Goal: Task Accomplishment & Management: Manage account settings

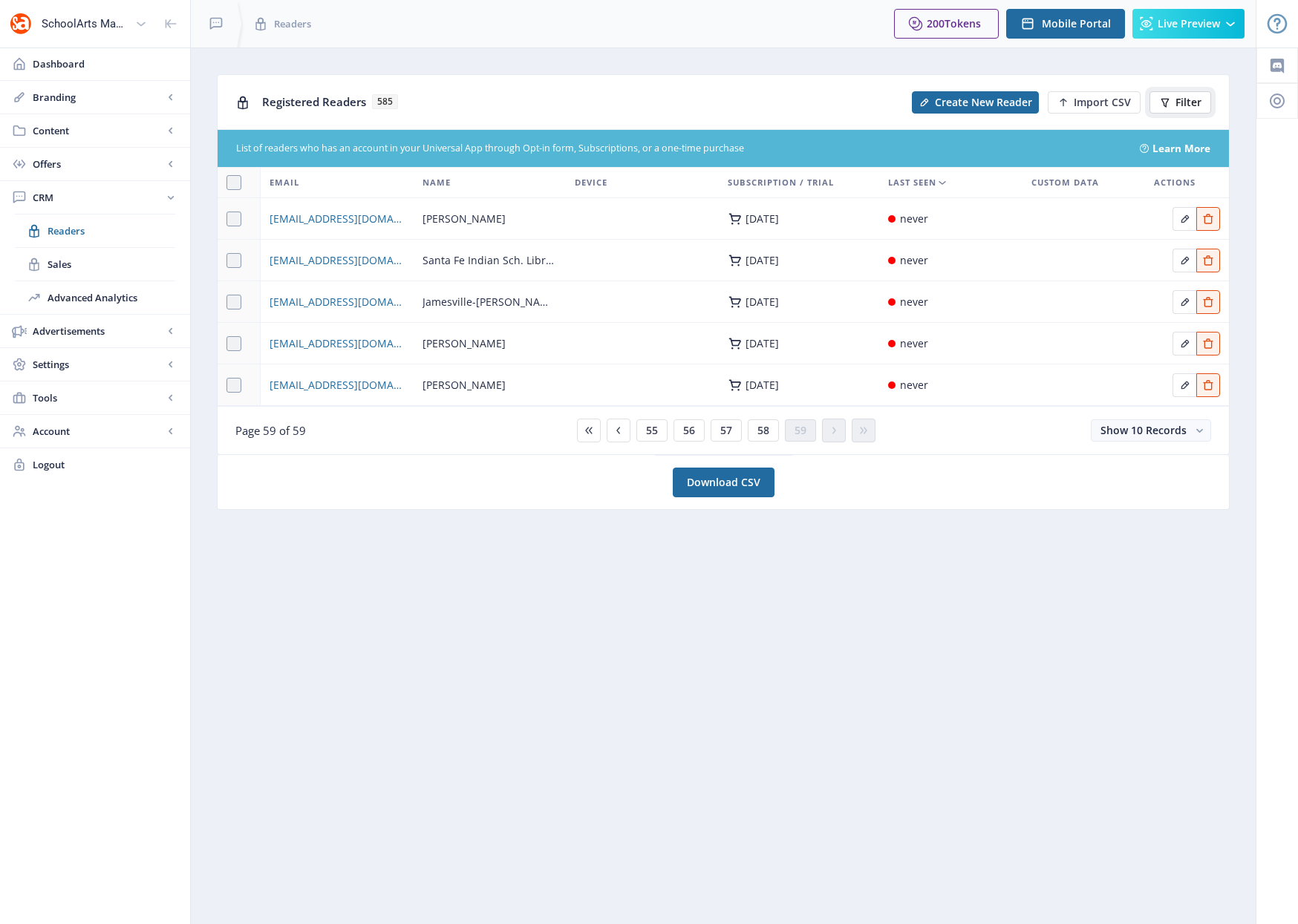
click at [1183, 97] on span "Filter" at bounding box center [1188, 103] width 26 height 12
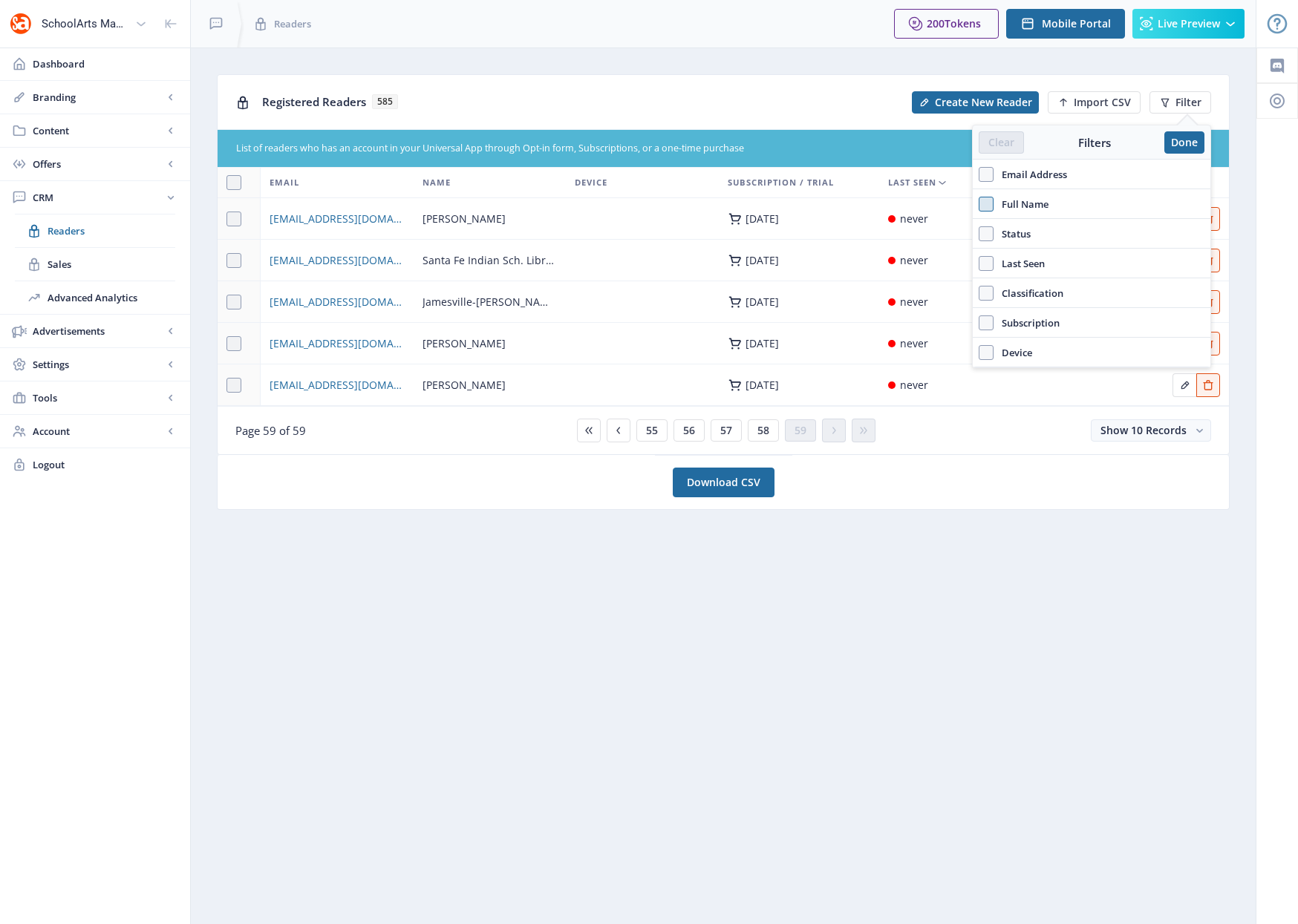
click at [988, 207] on span at bounding box center [986, 204] width 15 height 15
click at [979, 204] on input "Full Name" at bounding box center [979, 204] width 1 height 1
checkbox input "true"
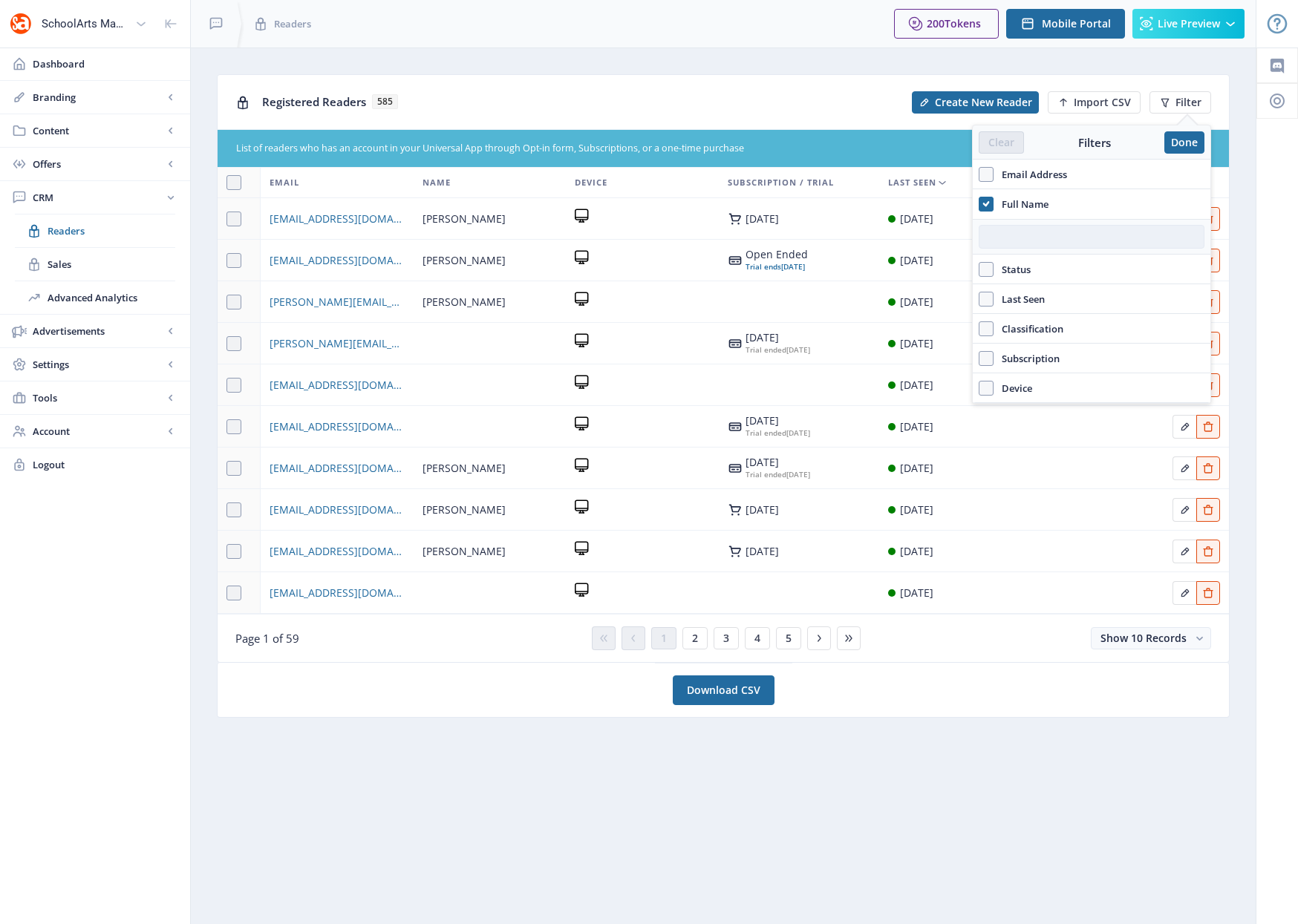
click at [1007, 237] on input "text" at bounding box center [1091, 236] width 226 height 23
type input "amye"
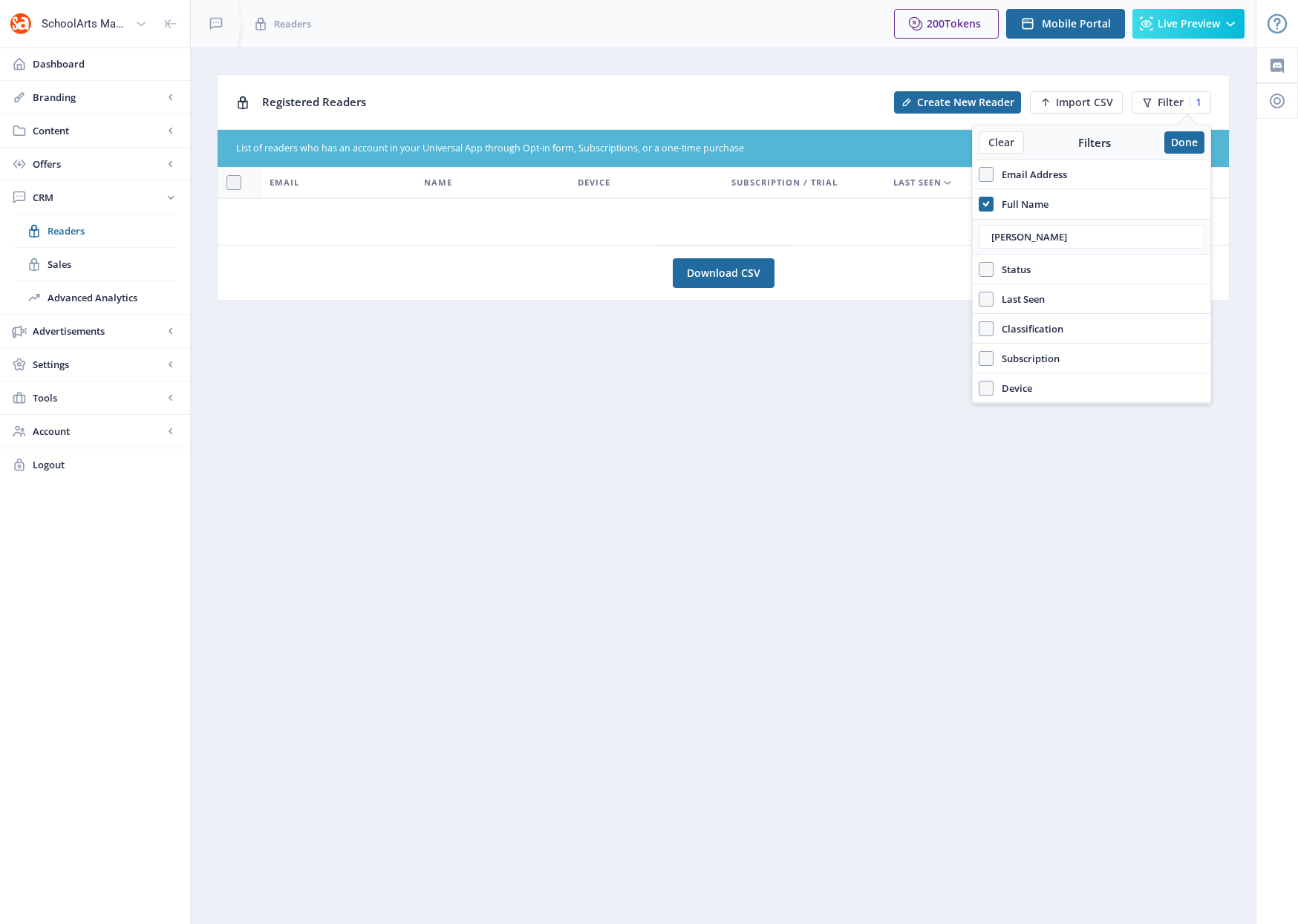
drag, startPoint x: 935, startPoint y: 316, endPoint x: 921, endPoint y: 322, distance: 15.2
click at [921, 322] on nb-layout-column "Registered Readers Create New Reader Import CSV Filter 1 List of readers who ha…" at bounding box center [723, 486] width 1066 height 876
click at [1187, 142] on button "Done" at bounding box center [1184, 142] width 40 height 22
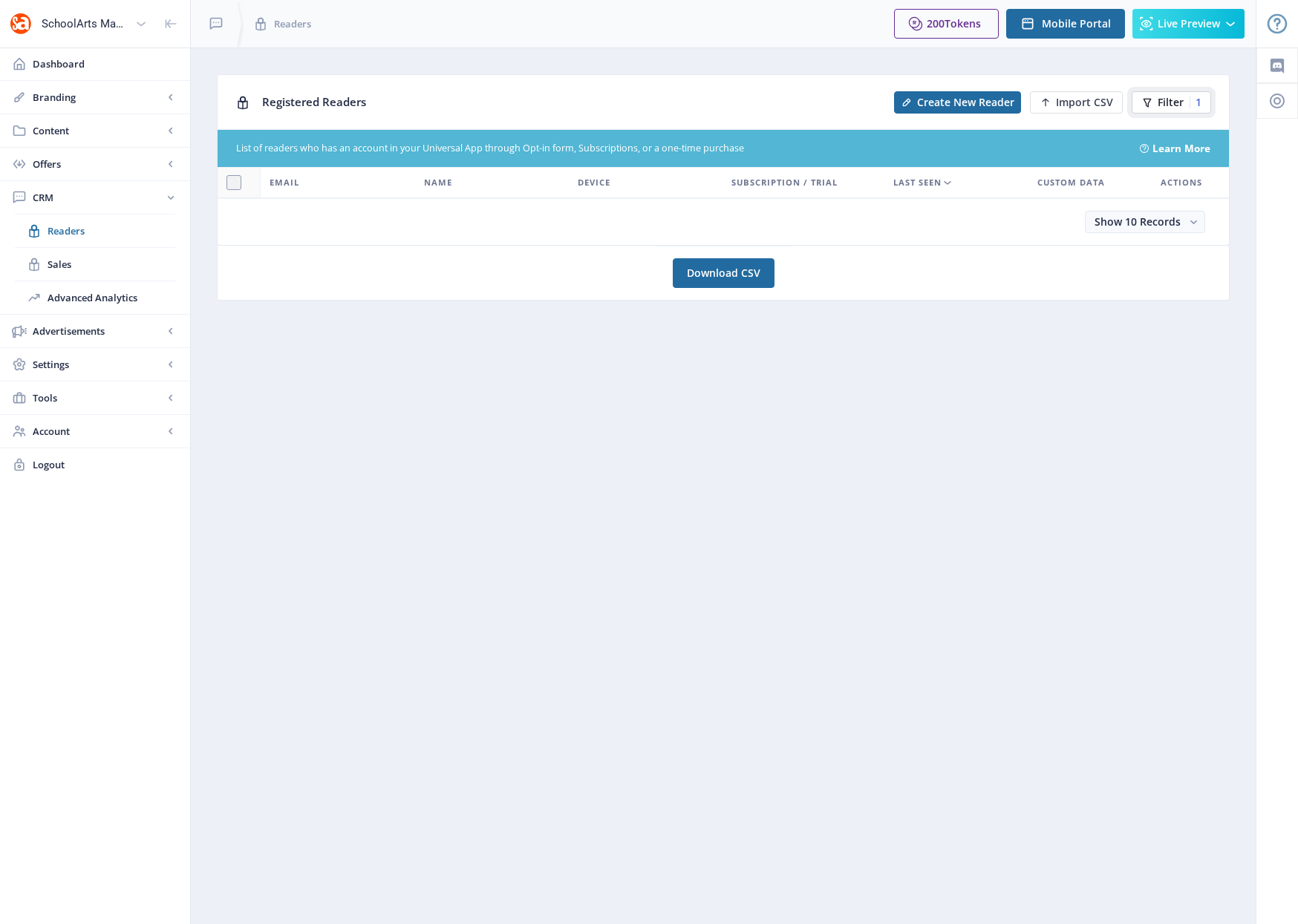
click at [1168, 104] on span "Filter" at bounding box center [1170, 103] width 26 height 12
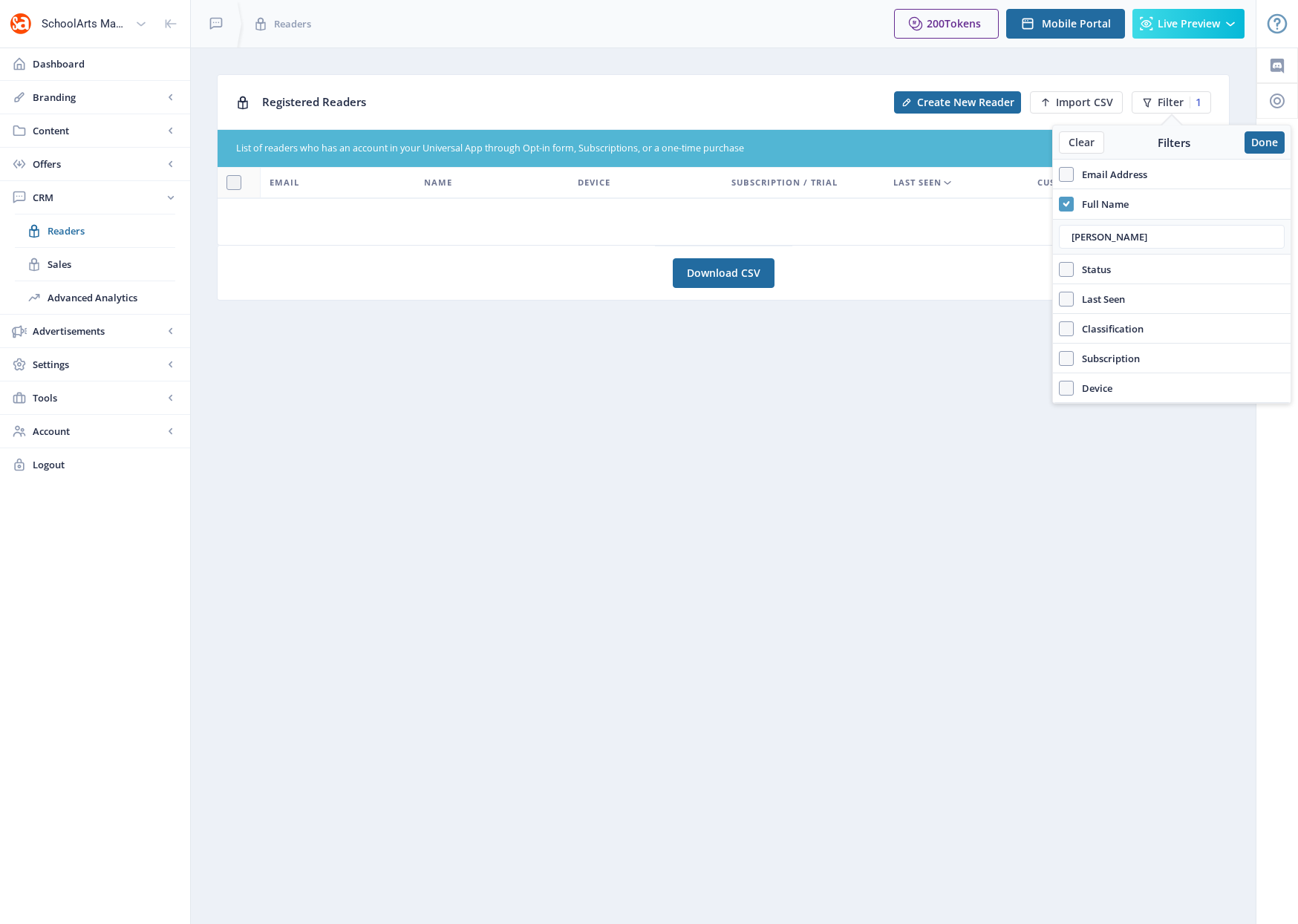
click at [1069, 207] on span at bounding box center [1066, 204] width 15 height 15
click at [1060, 204] on input "Full Name" at bounding box center [1059, 204] width 1 height 1
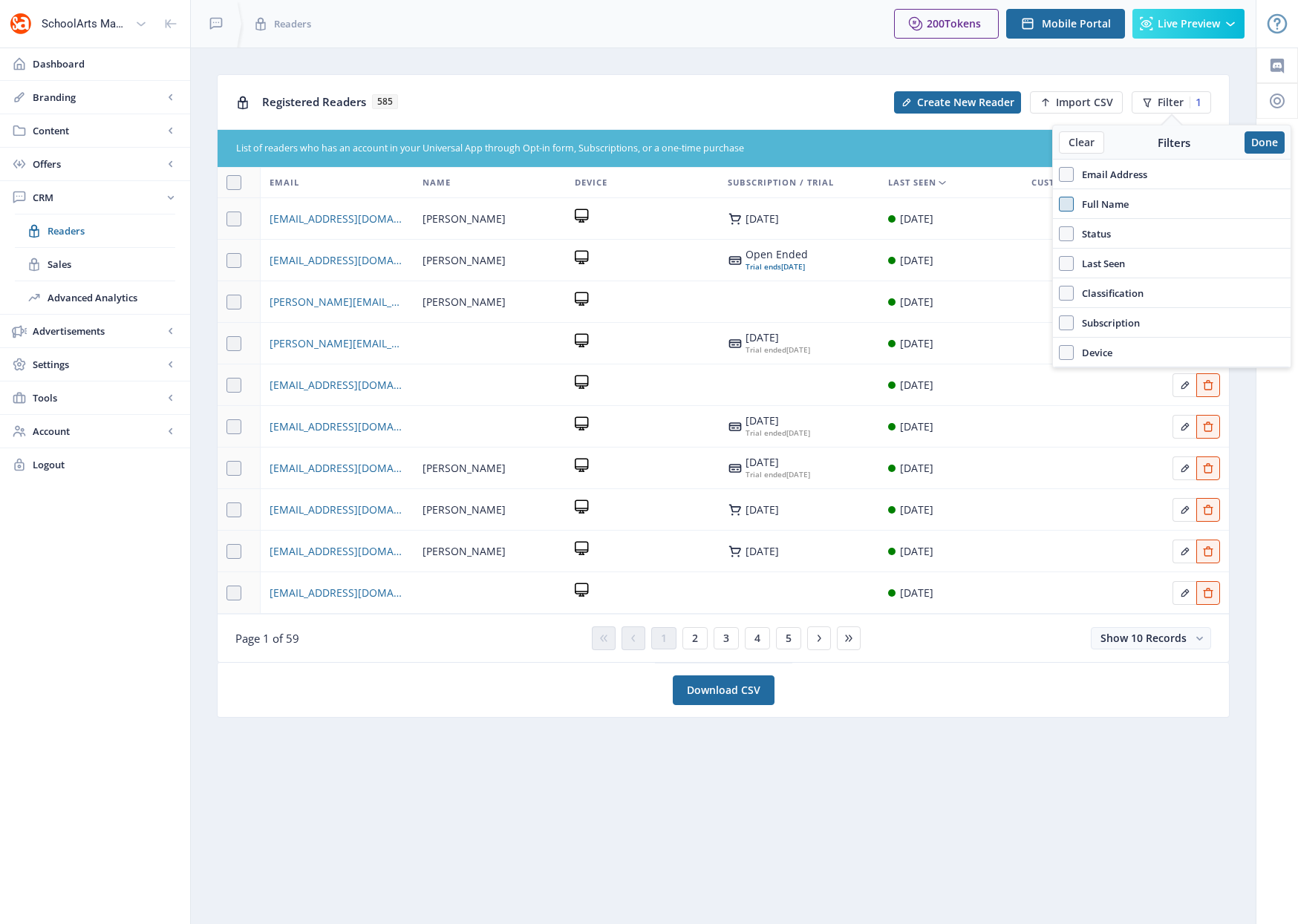
click at [1065, 203] on span at bounding box center [1066, 204] width 15 height 15
click at [1060, 204] on input "Full Name" at bounding box center [1059, 204] width 1 height 1
checkbox input "true"
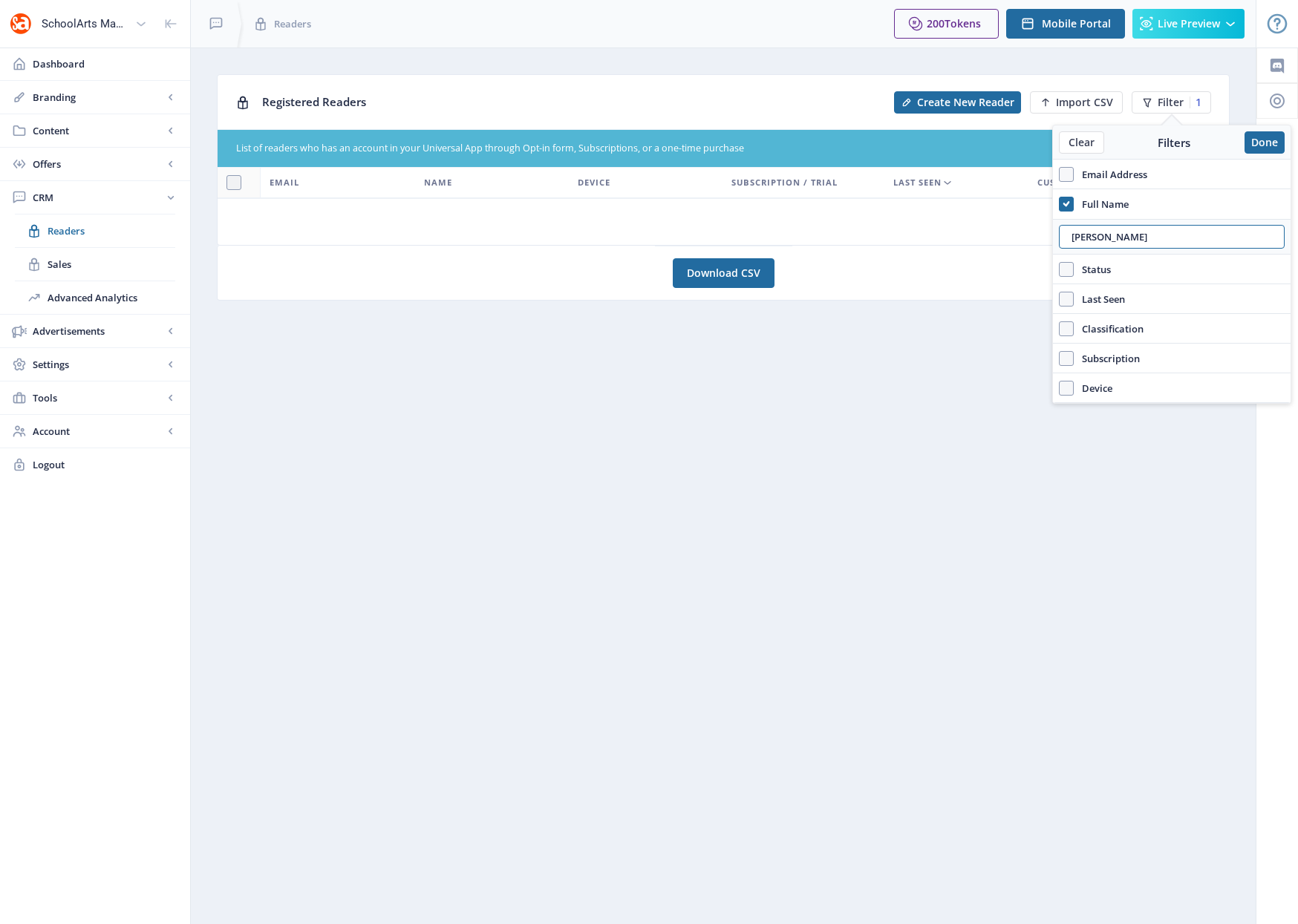
drag, startPoint x: 1119, startPoint y: 241, endPoint x: 1028, endPoint y: 239, distance: 91.0
click at [1028, 239] on nb-layout "SchoolArts Magazine Dashboard Branding App Appearance Brand Brief Pages SEO Web…" at bounding box center [649, 462] width 1298 height 924
type input "a"
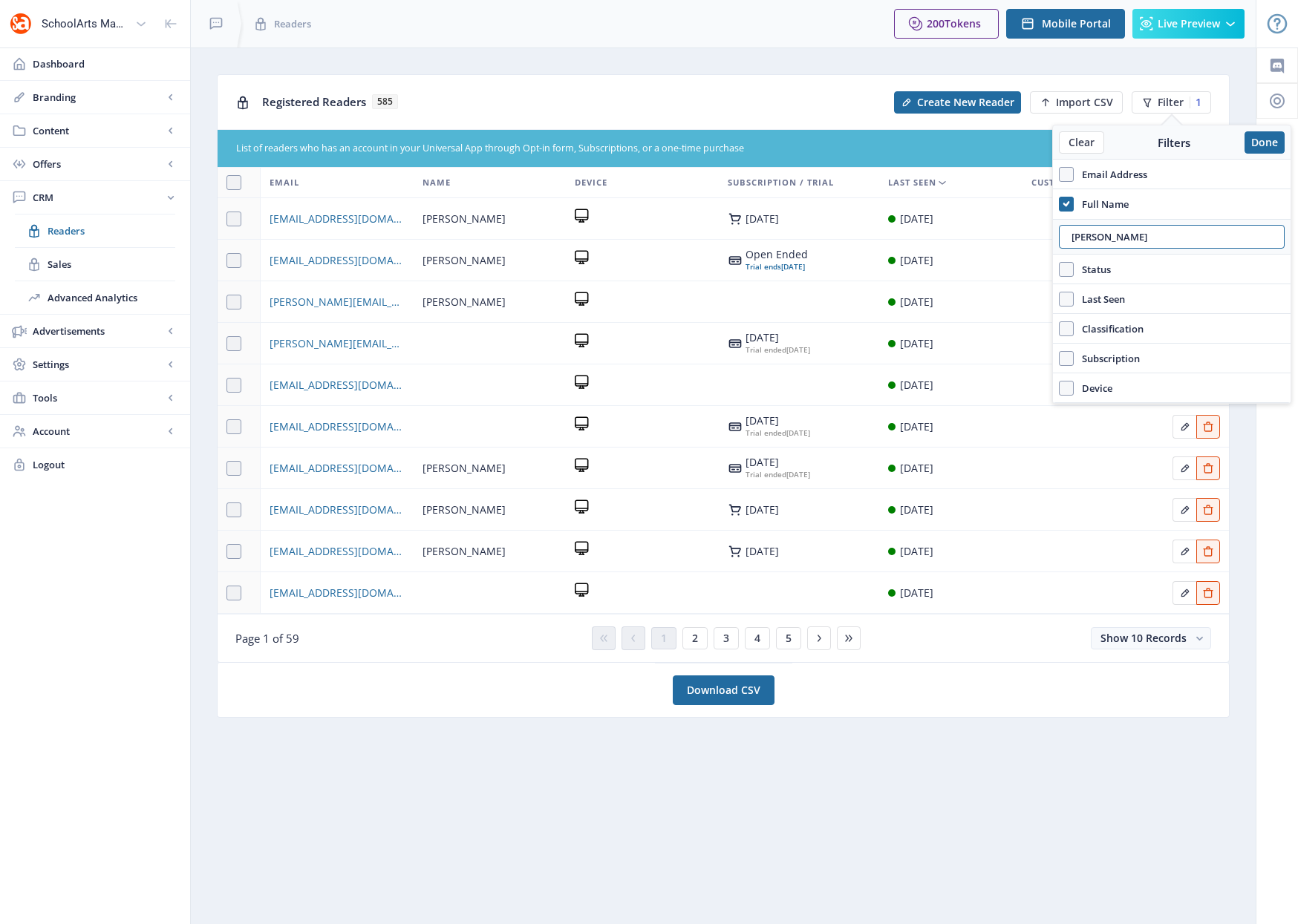
type input "Elbert"
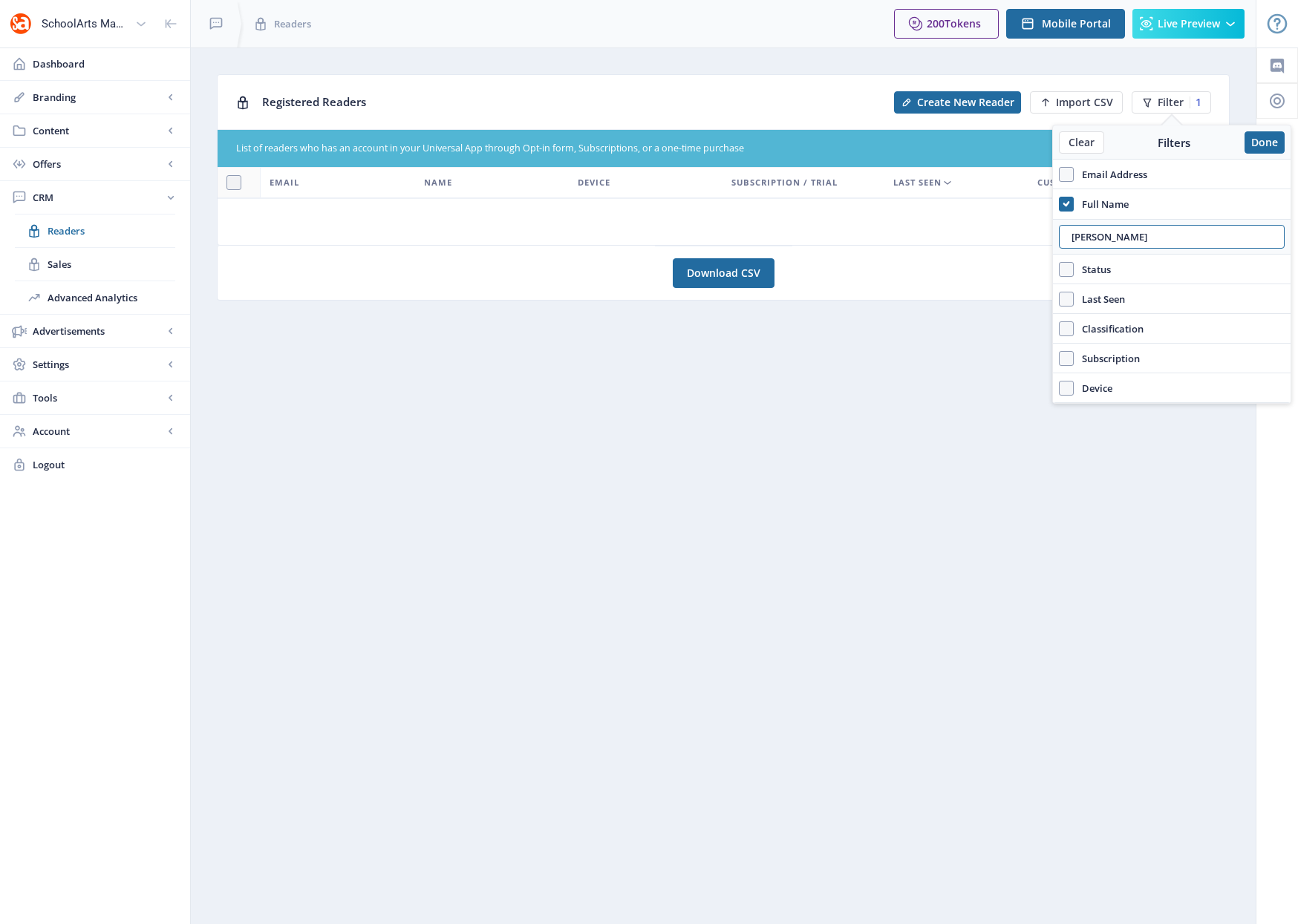
drag, startPoint x: 1140, startPoint y: 232, endPoint x: 1057, endPoint y: 236, distance: 83.1
click at [1057, 236] on div "Elbert" at bounding box center [1172, 236] width 238 height 36
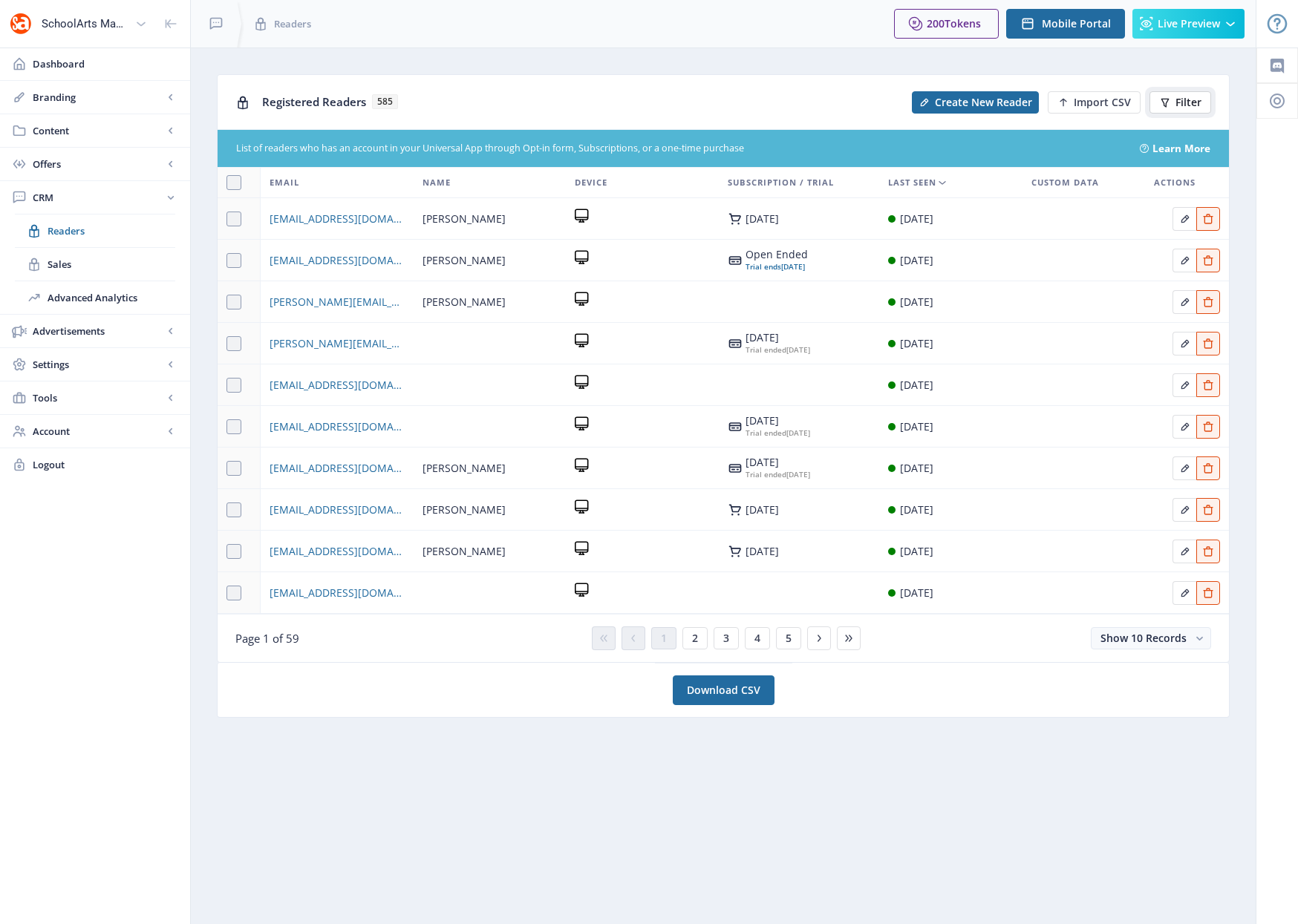
click at [1182, 104] on span "Filter" at bounding box center [1188, 103] width 26 height 12
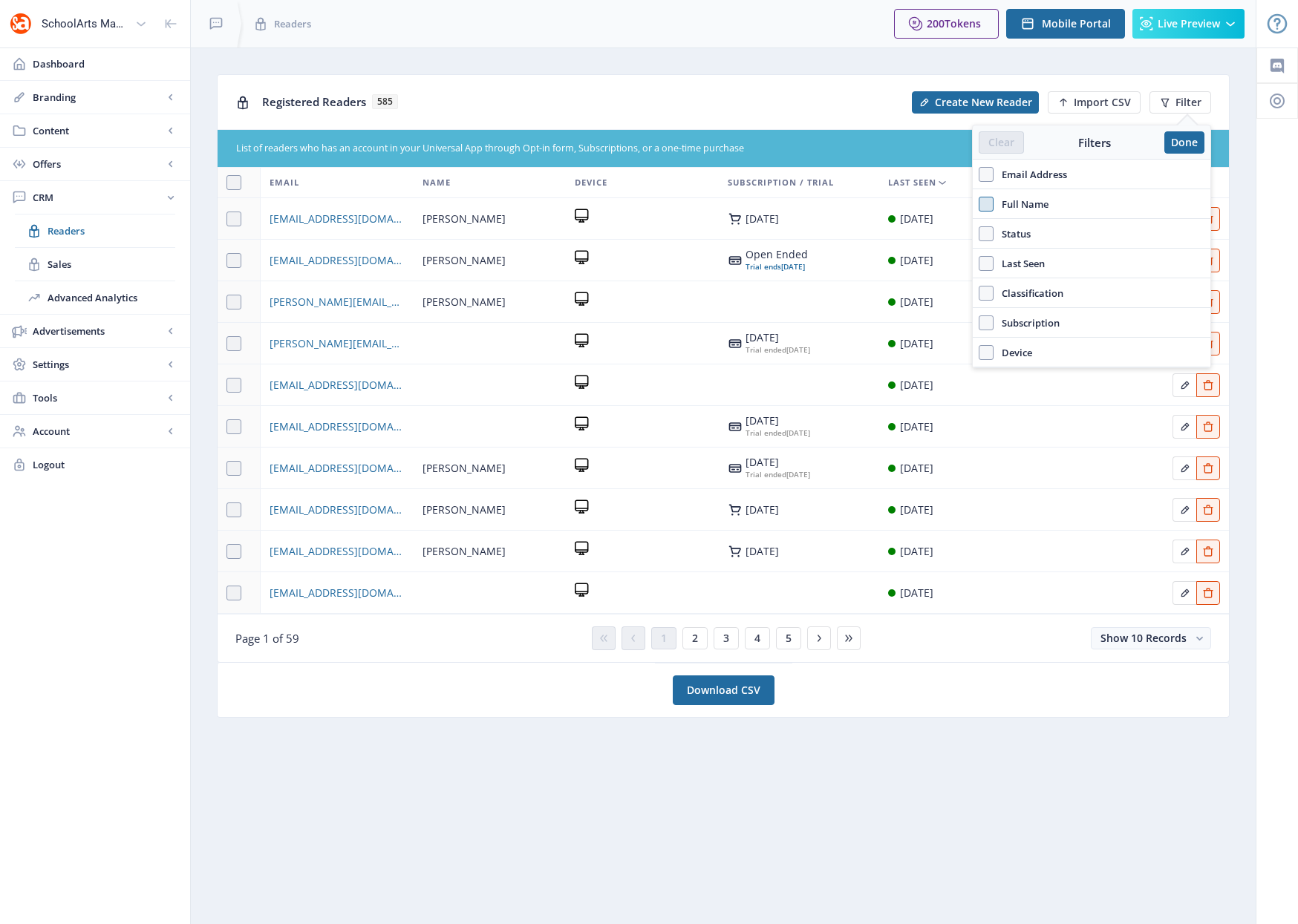
click at [987, 207] on span at bounding box center [986, 204] width 15 height 15
click at [979, 204] on input "Full Name" at bounding box center [979, 204] width 1 height 1
checkbox input "true"
click at [1004, 239] on input "text" at bounding box center [1091, 236] width 226 height 23
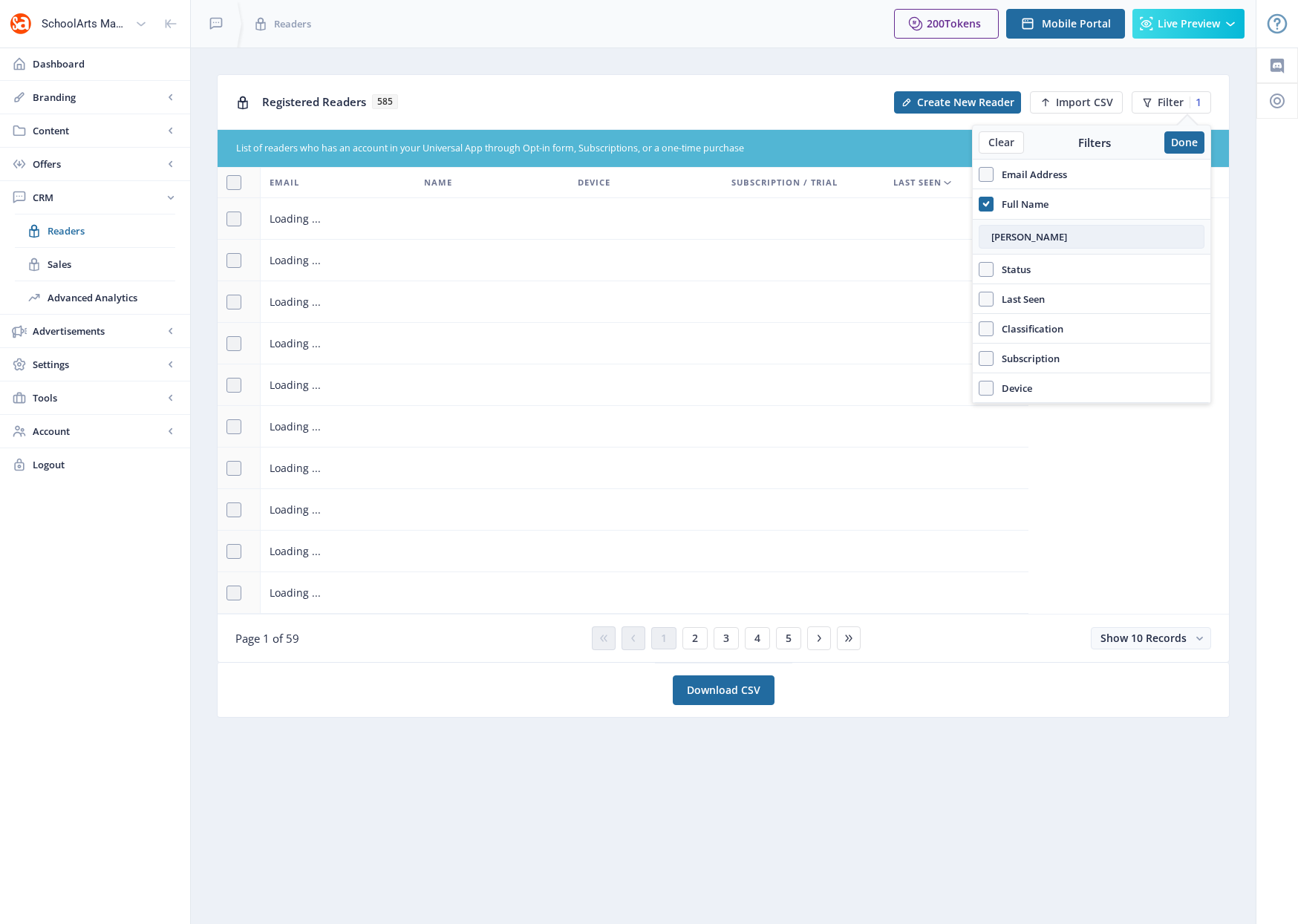
type input "Amye"
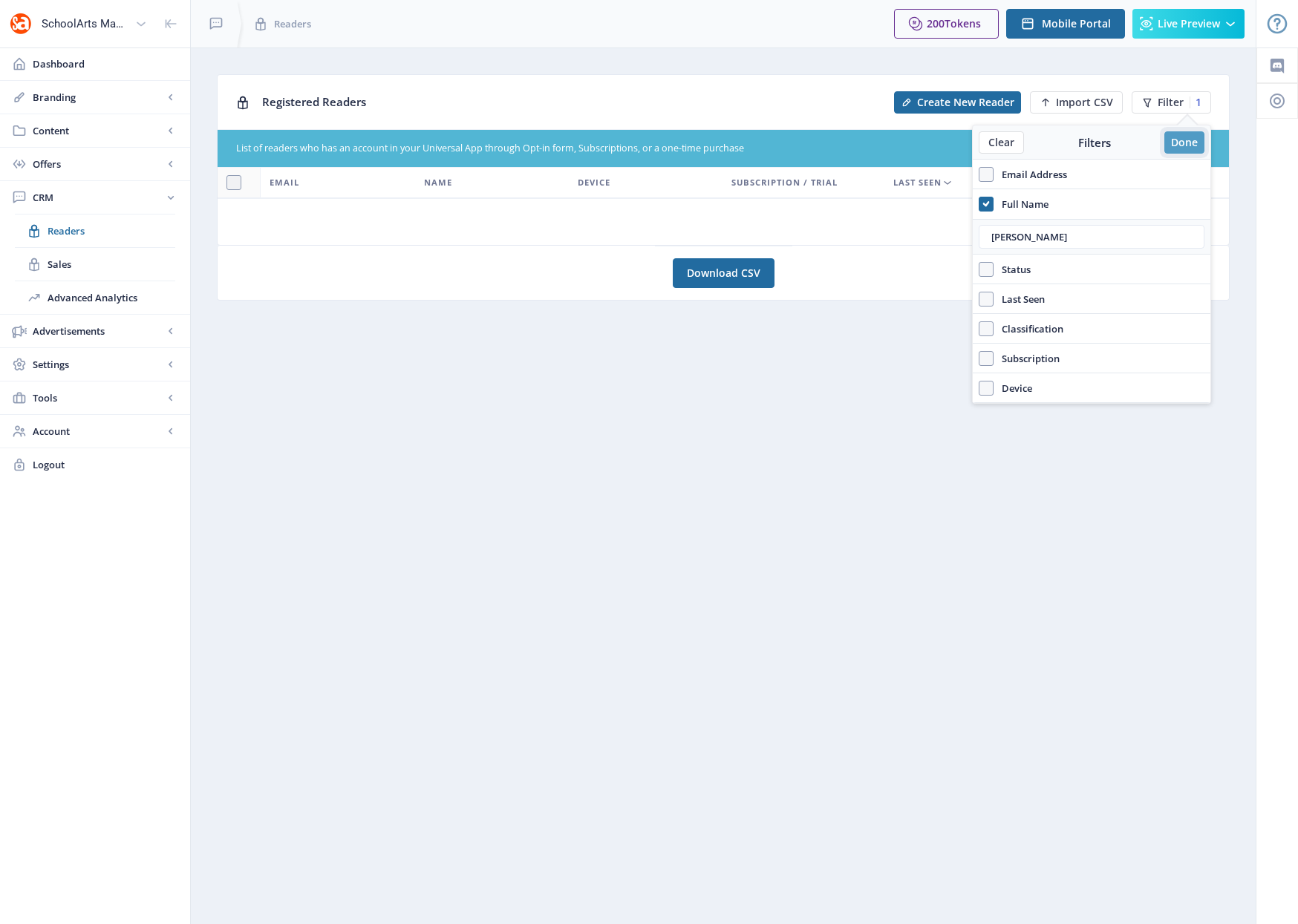
click at [1180, 143] on button "Done" at bounding box center [1184, 142] width 40 height 22
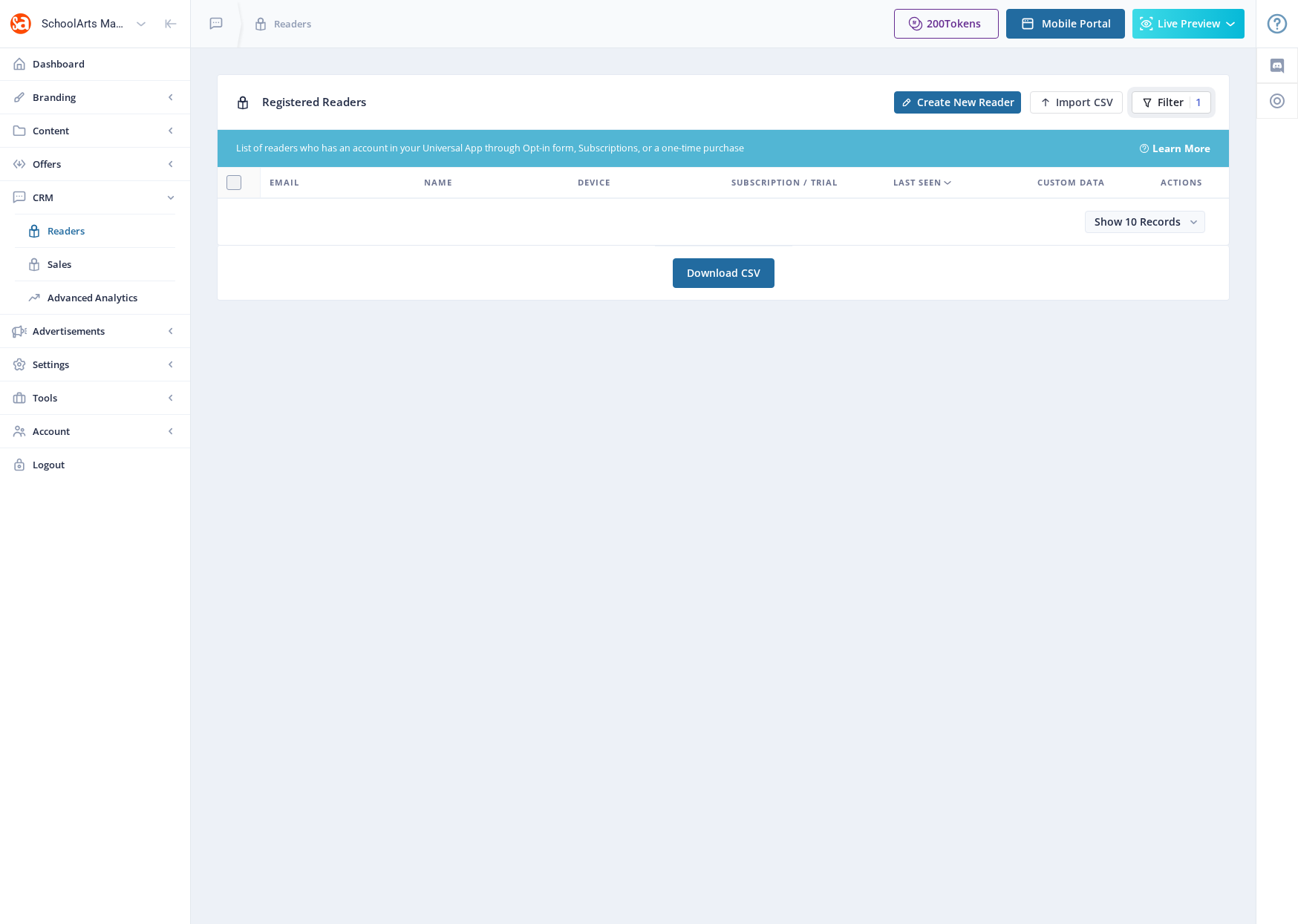
click at [1163, 101] on span "Filter" at bounding box center [1170, 103] width 26 height 12
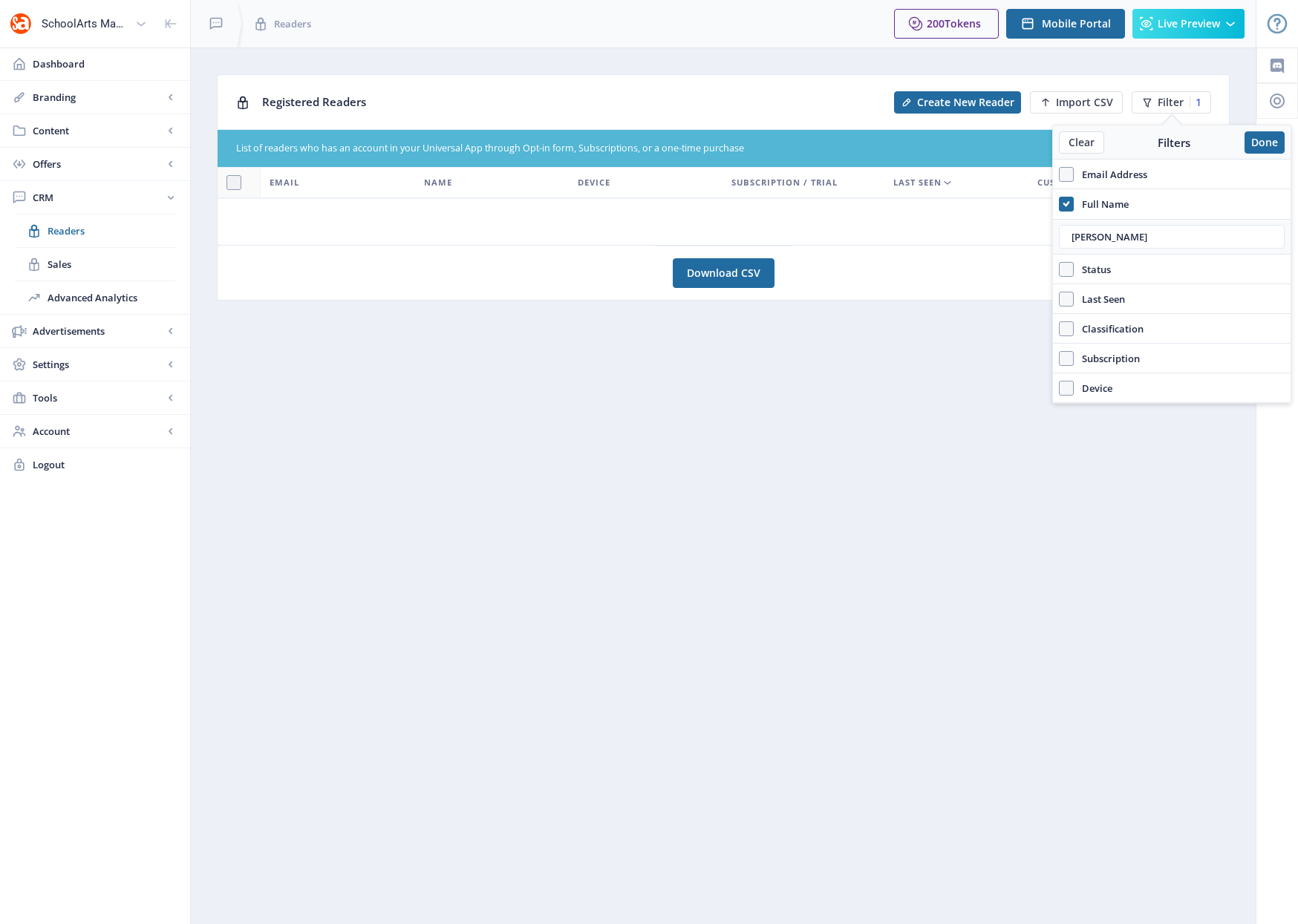
click at [1066, 208] on icon at bounding box center [1066, 204] width 7 height 15
click at [1060, 204] on input "Full Name" at bounding box center [1059, 204] width 1 height 1
checkbox input "false"
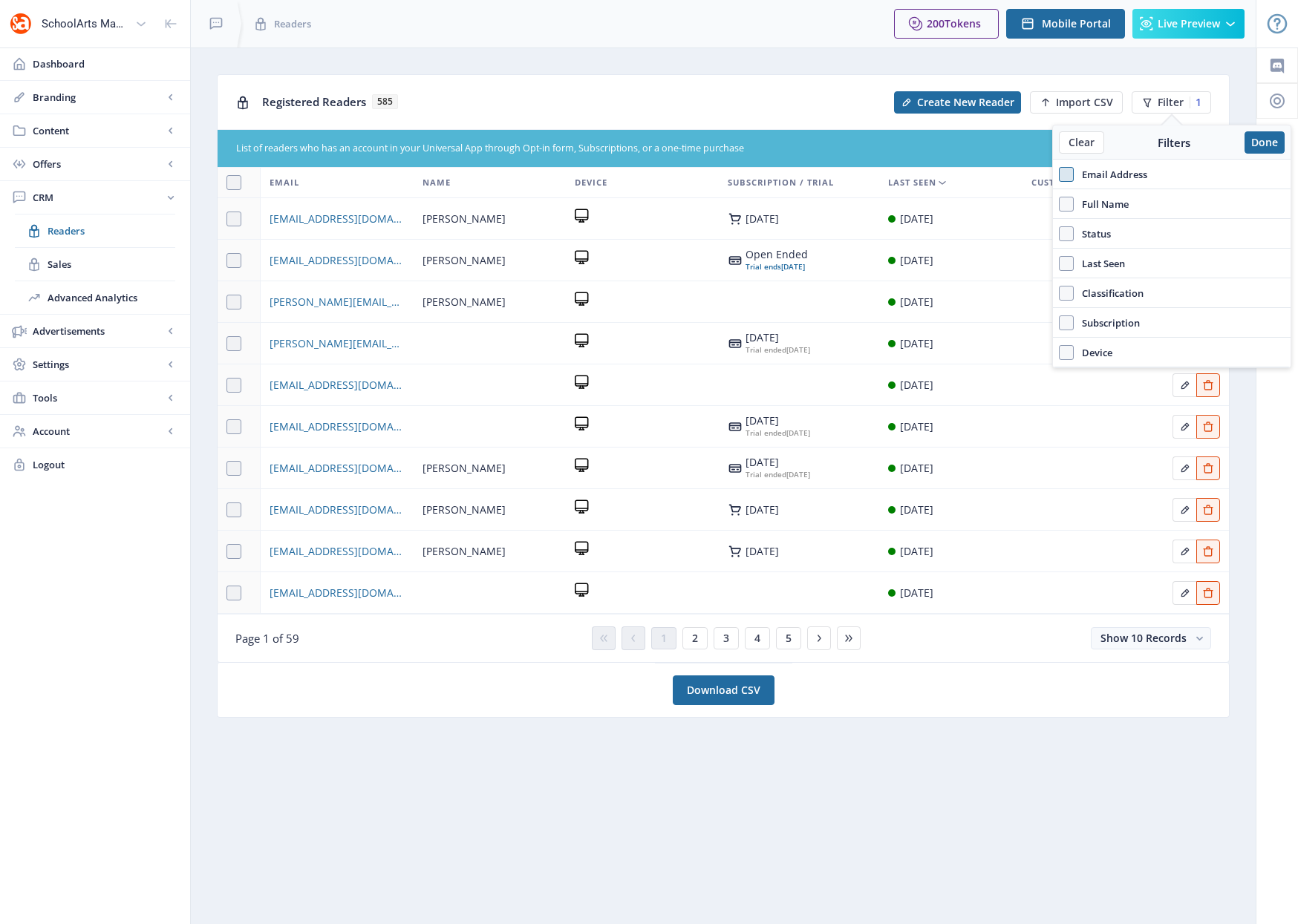
click at [1067, 176] on span at bounding box center [1066, 175] width 15 height 15
click at [1060, 175] on input "Email Address" at bounding box center [1059, 174] width 1 height 1
checkbox input "true"
click at [1084, 209] on input "text" at bounding box center [1172, 207] width 226 height 23
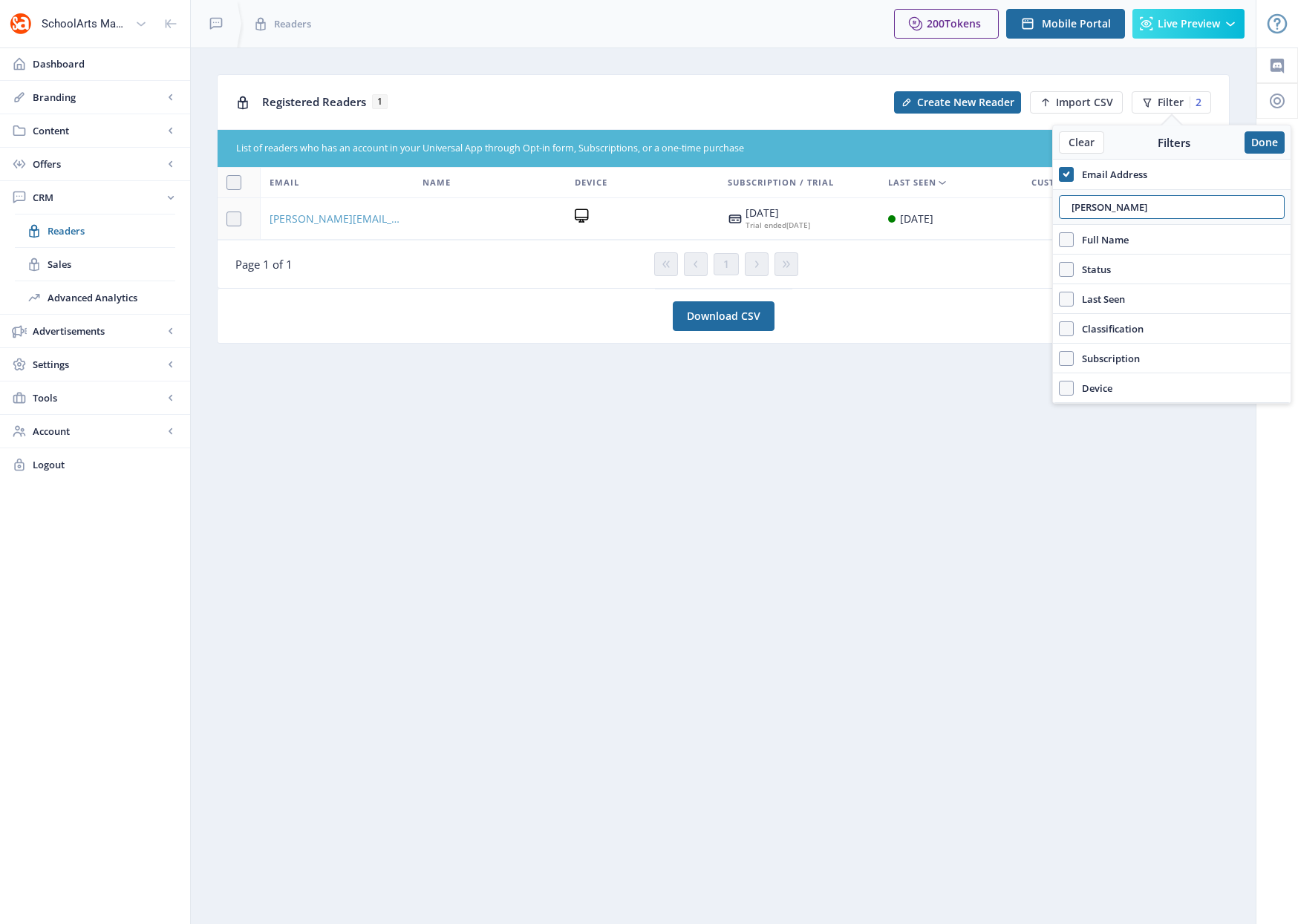
type input "amye"
click at [359, 224] on span "amye.elbert@gmail.com" at bounding box center [337, 219] width 135 height 18
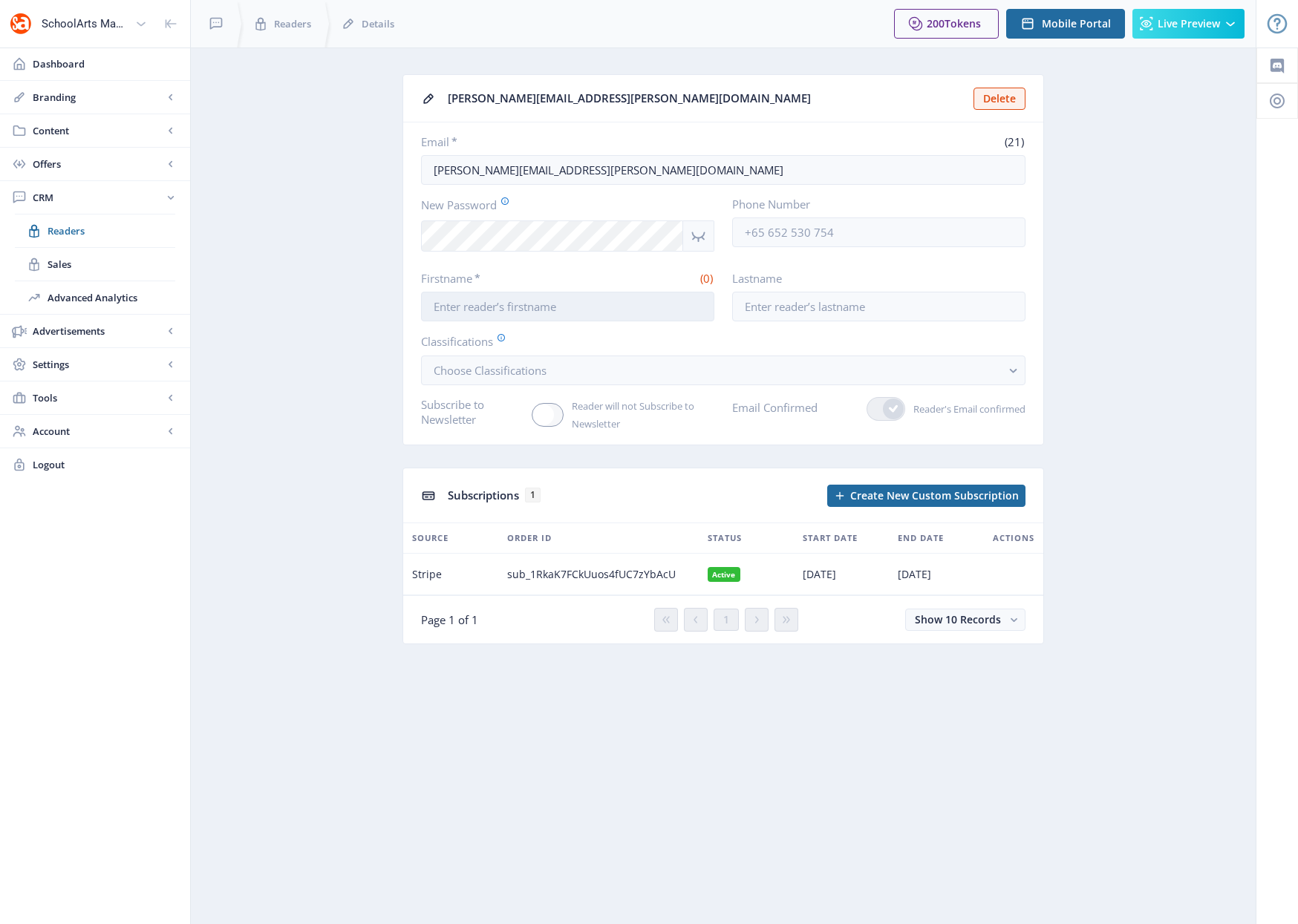
click at [431, 309] on input "Firstname *" at bounding box center [567, 306] width 293 height 30
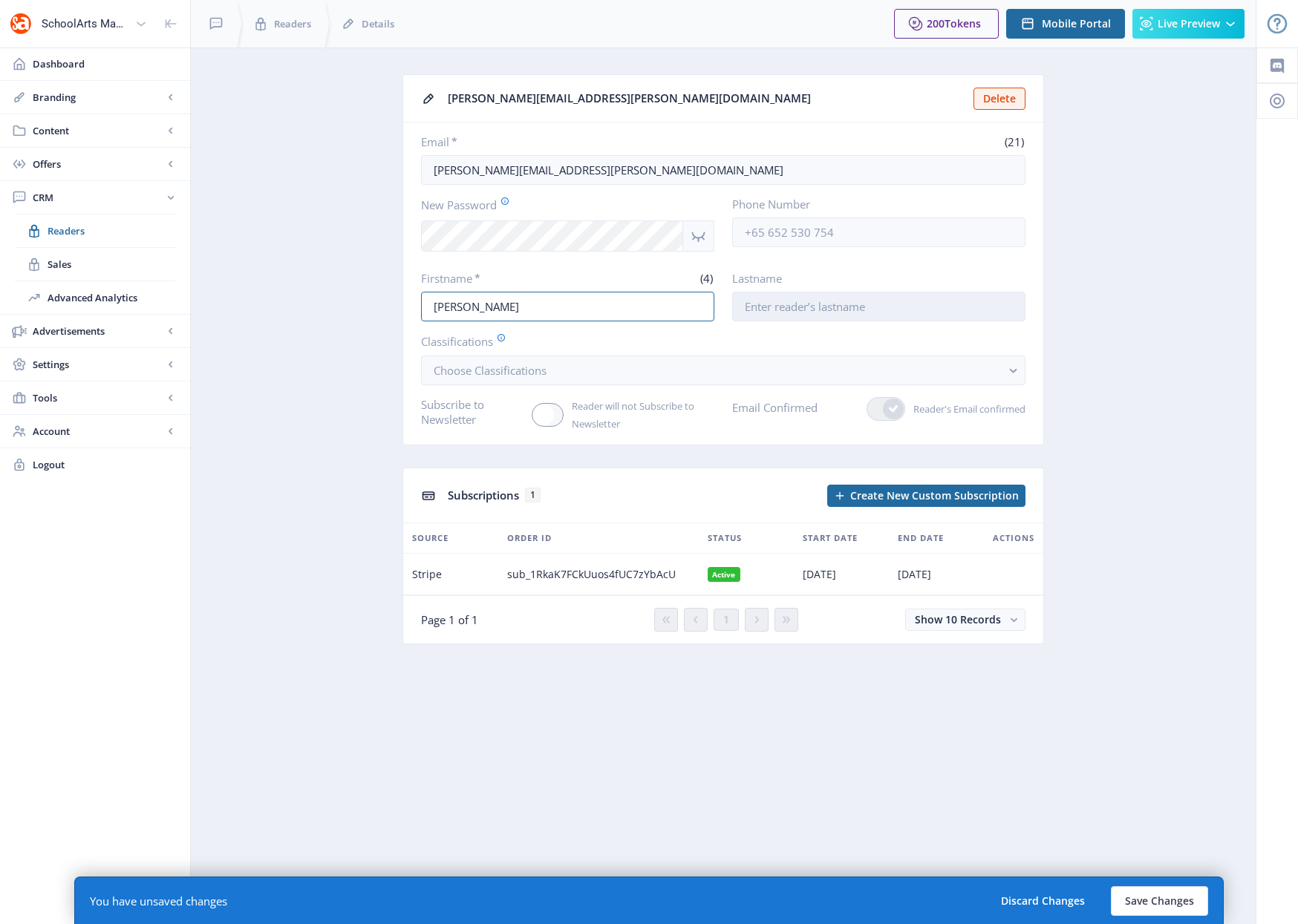
type input "Amye"
click at [750, 303] on input "Lastname" at bounding box center [878, 306] width 293 height 30
type input "Elbert"
click at [1162, 903] on button "Save Changes" at bounding box center [1159, 901] width 97 height 30
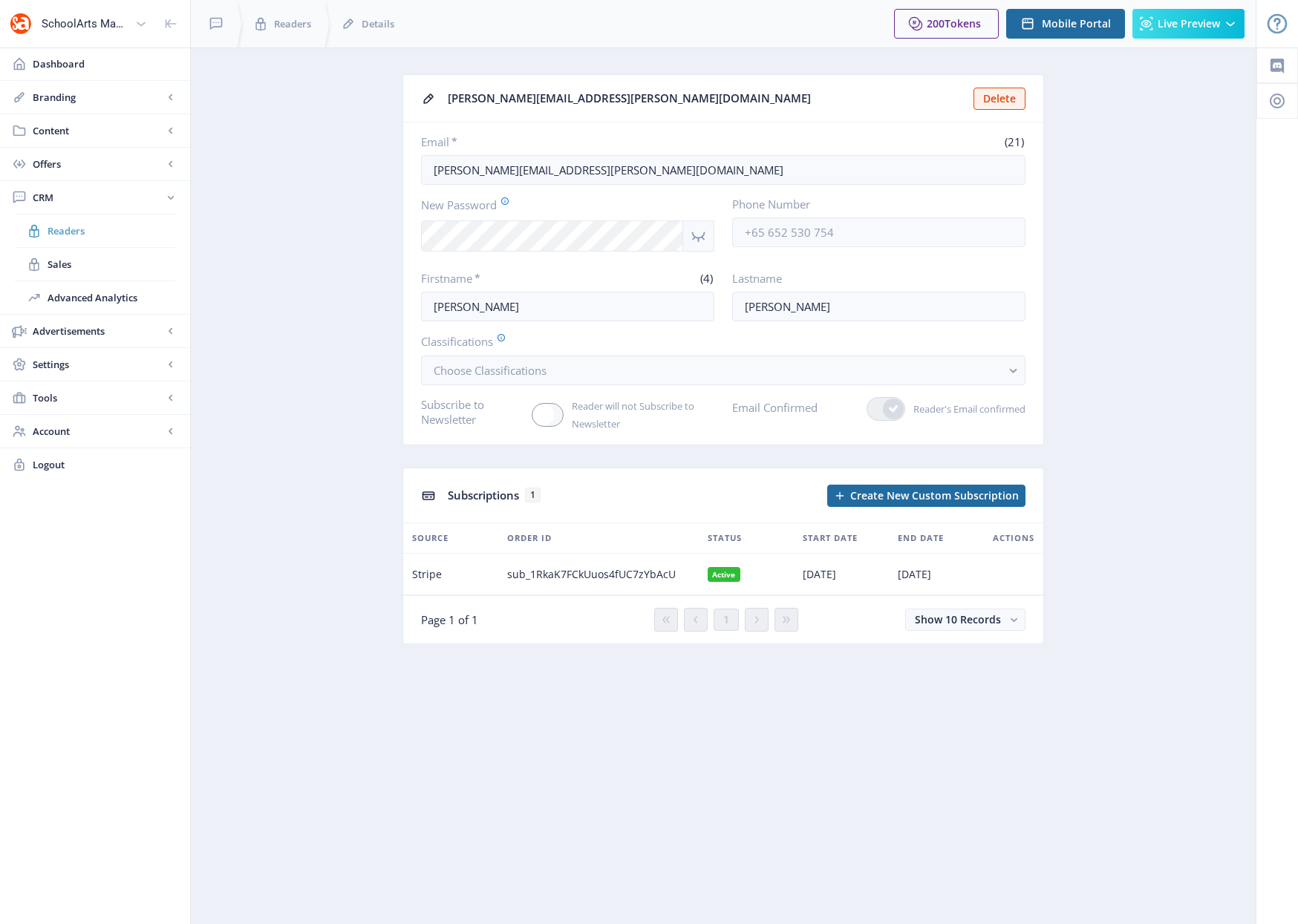
click at [61, 226] on span "Readers" at bounding box center [111, 231] width 128 height 15
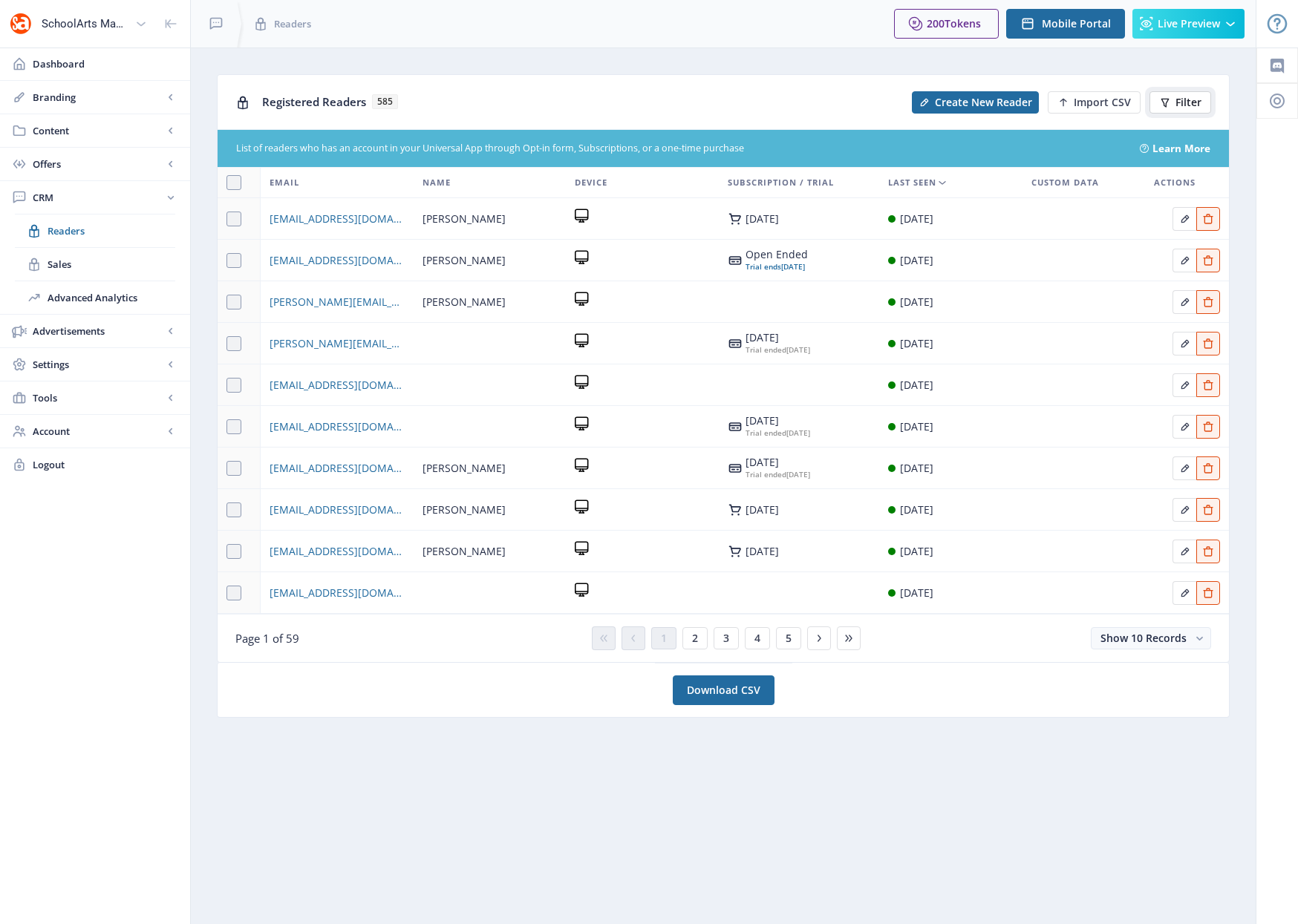
click at [1175, 98] on button "Filter" at bounding box center [1179, 102] width 61 height 22
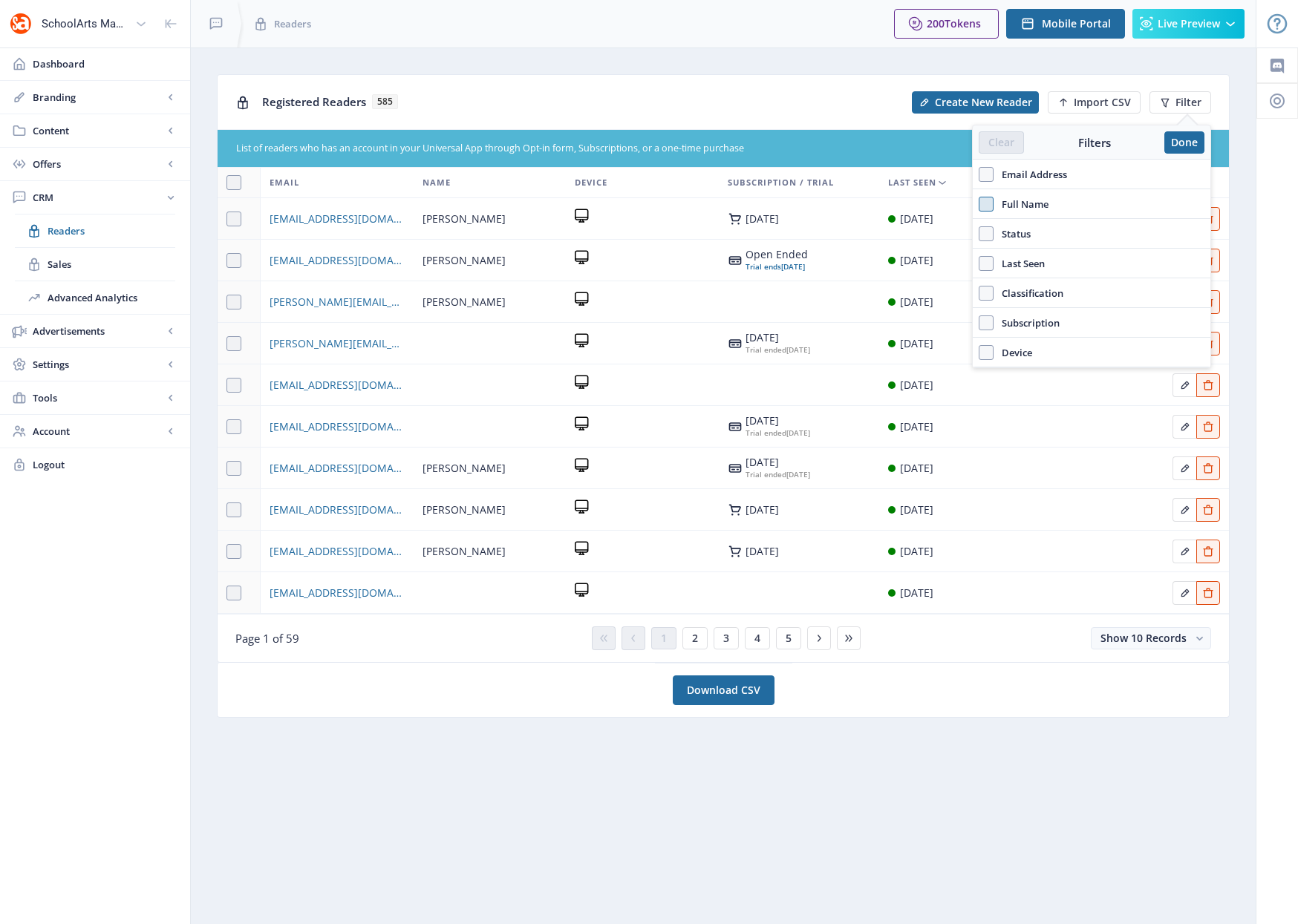
click at [984, 208] on span at bounding box center [986, 204] width 15 height 15
click at [979, 204] on input "Full Name" at bounding box center [979, 204] width 1 height 1
checkbox input "true"
click at [1009, 239] on input "text" at bounding box center [1091, 236] width 226 height 23
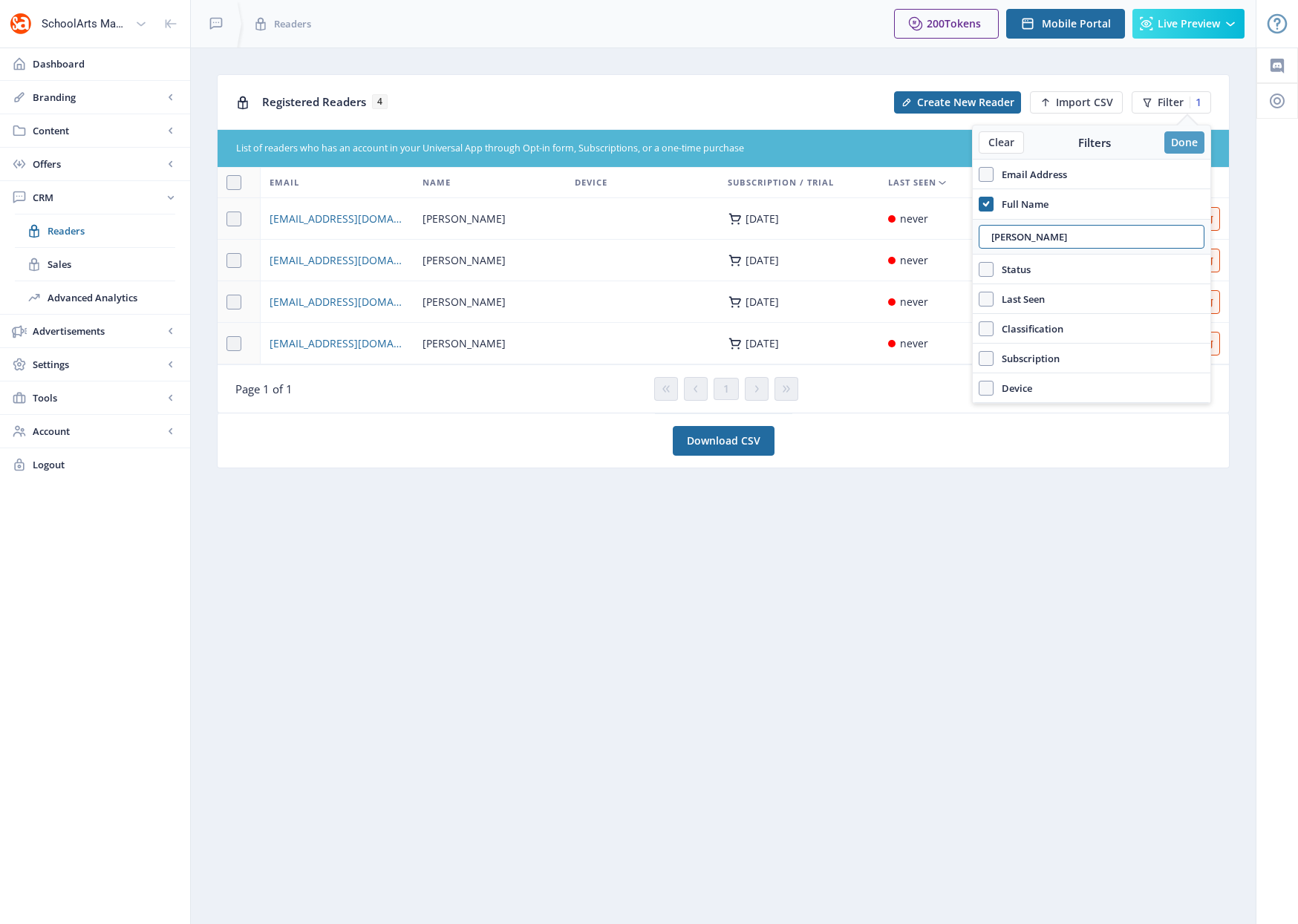
type input "sarah"
click at [1189, 145] on button "Done" at bounding box center [1184, 142] width 40 height 22
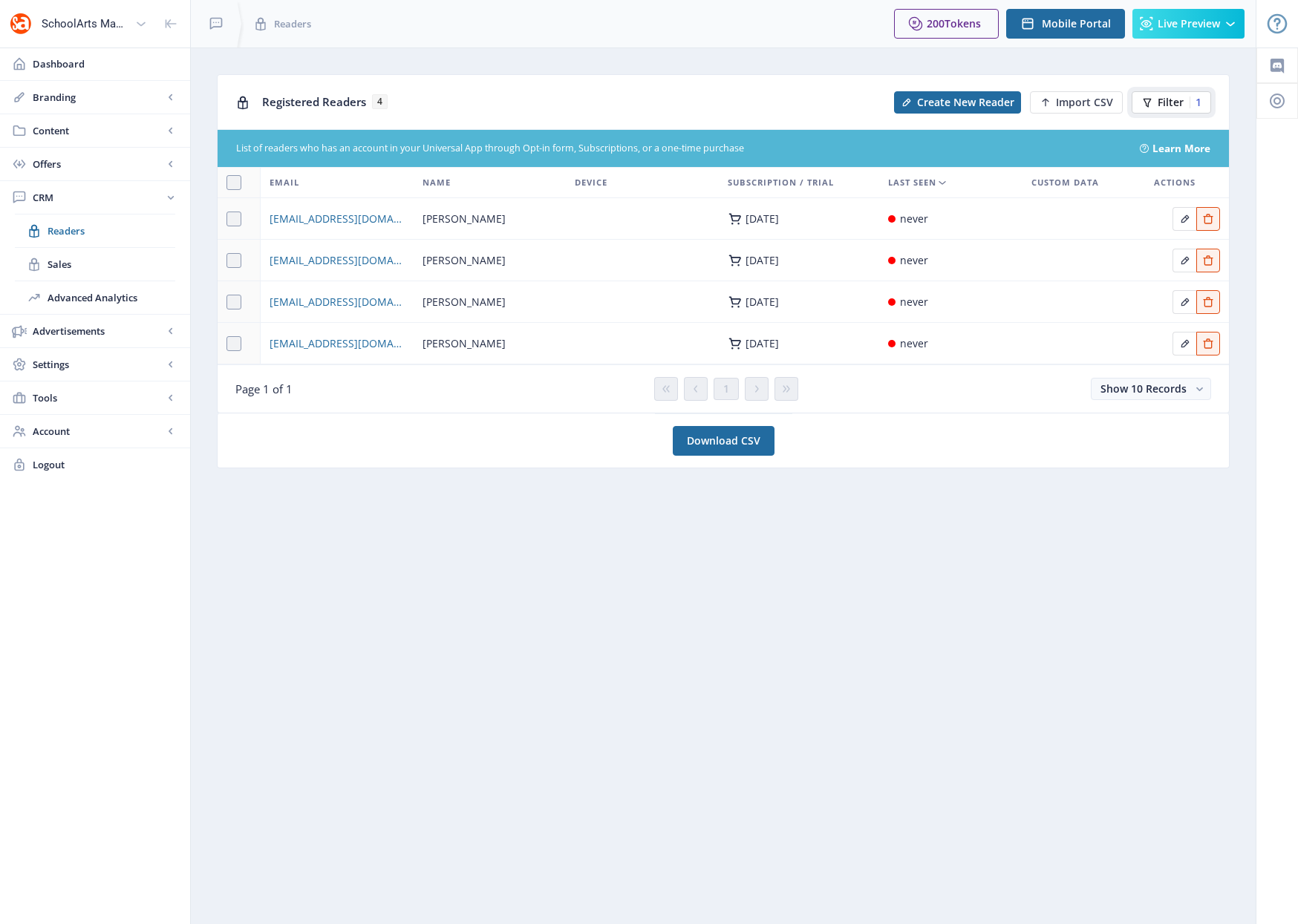
click at [1175, 101] on span "Filter" at bounding box center [1170, 103] width 26 height 12
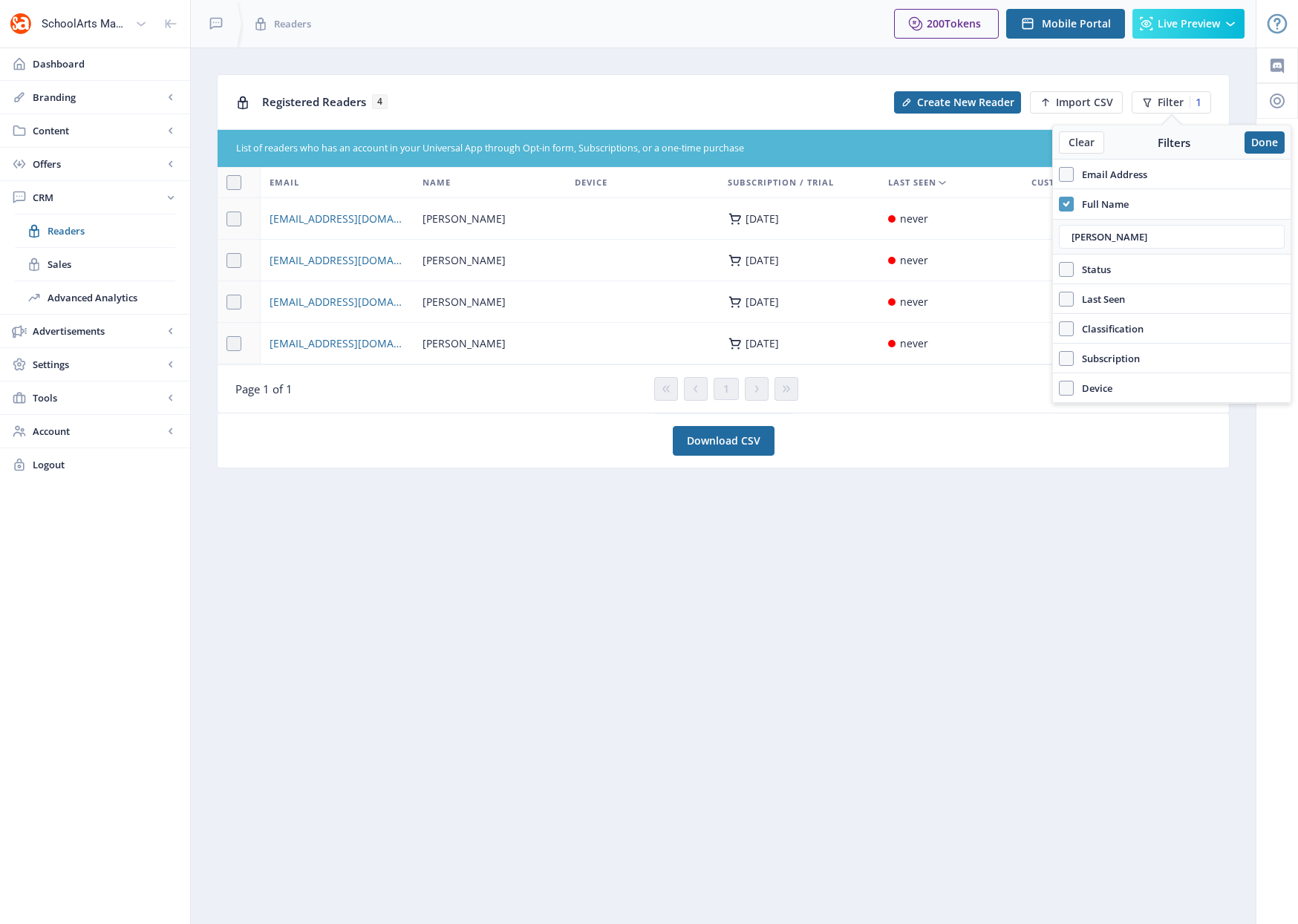
click at [1066, 208] on icon at bounding box center [1066, 204] width 7 height 15
click at [1060, 204] on input "Full Name" at bounding box center [1059, 204] width 1 height 1
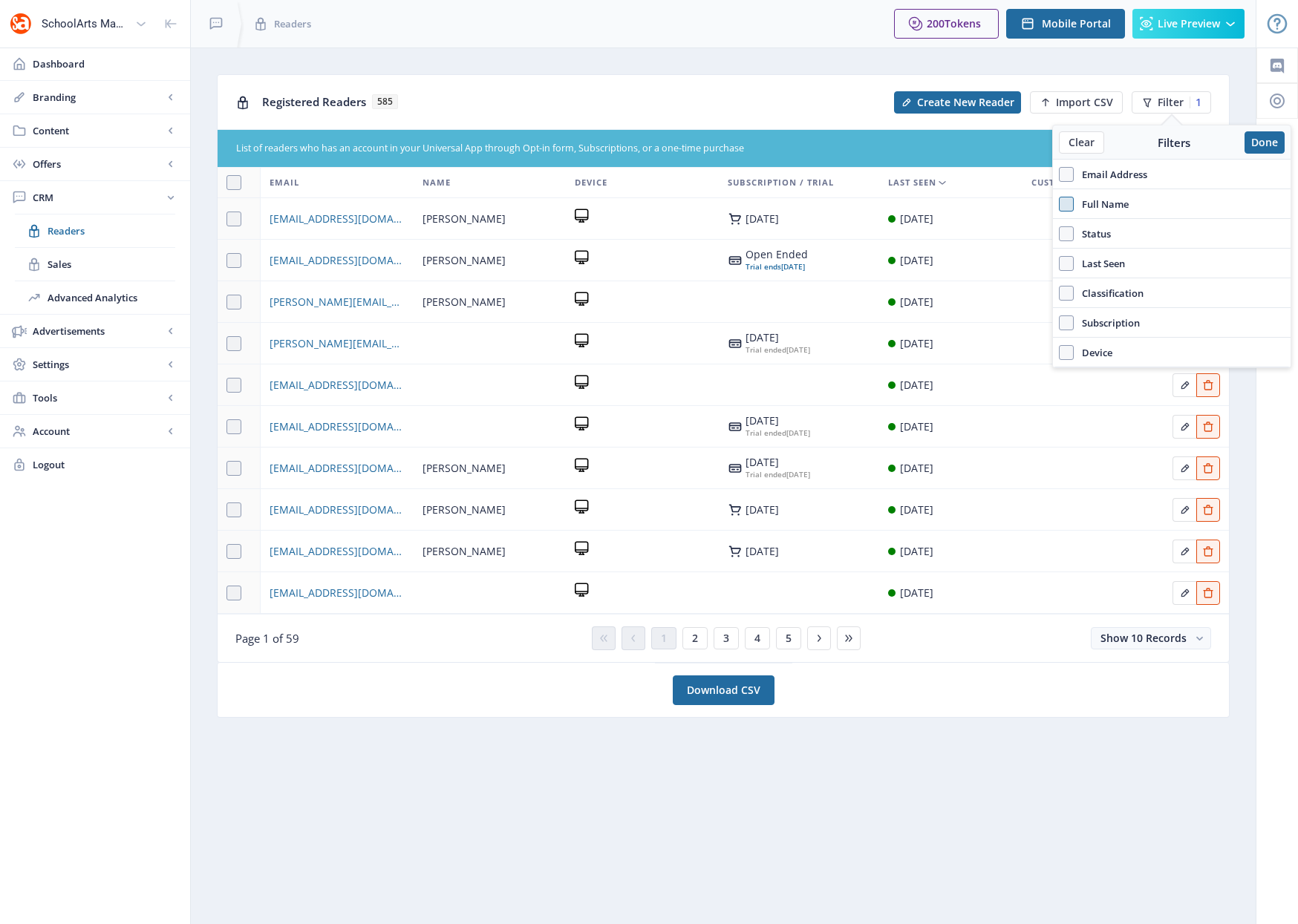
click at [1066, 202] on span at bounding box center [1066, 204] width 15 height 15
click at [1060, 204] on input "Full Name" at bounding box center [1059, 204] width 1 height 1
checkbox input "true"
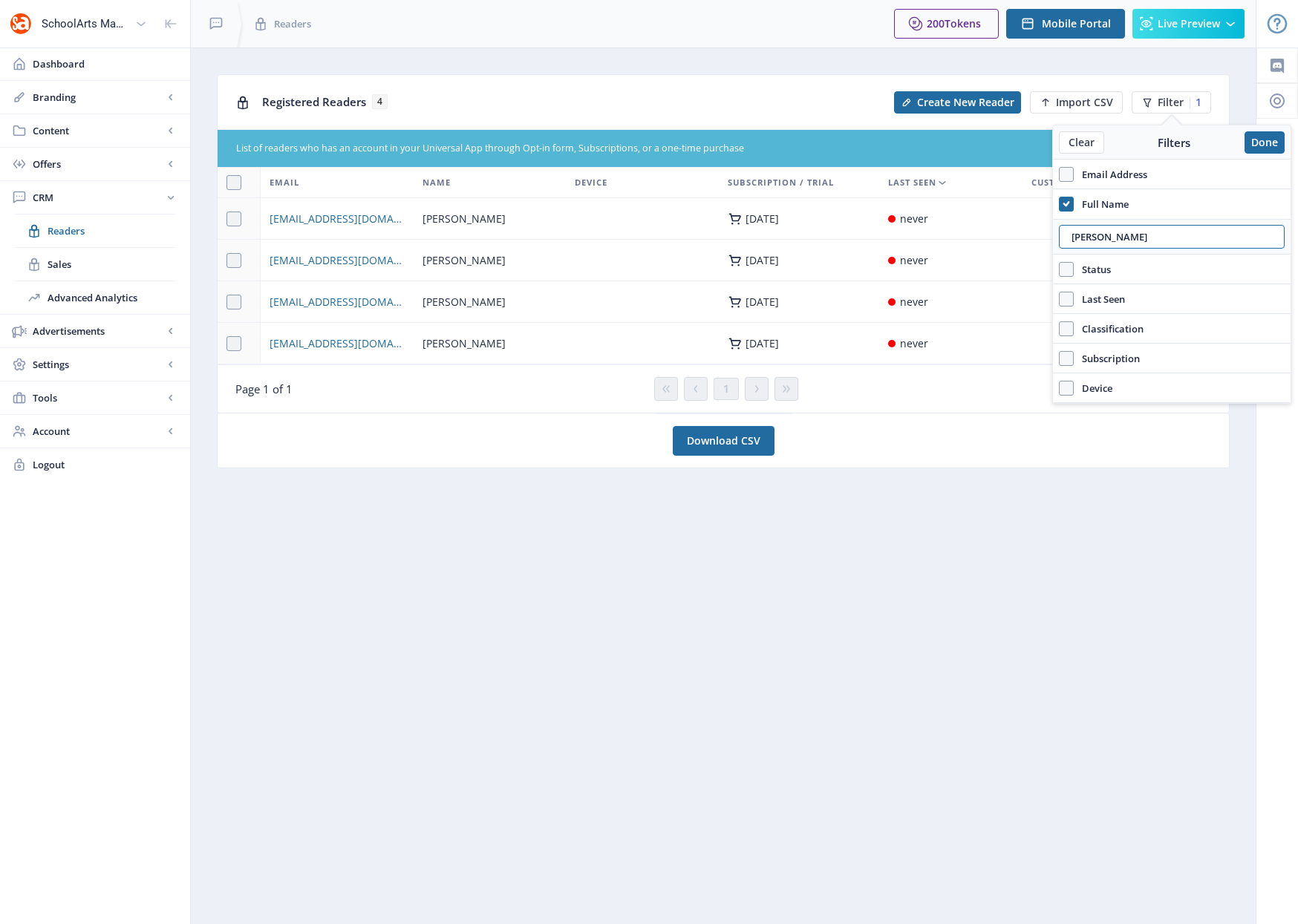
drag, startPoint x: 1102, startPoint y: 238, endPoint x: 1053, endPoint y: 232, distance: 49.4
click at [1053, 232] on div "sarah" at bounding box center [1172, 236] width 238 height 36
type input "amye"
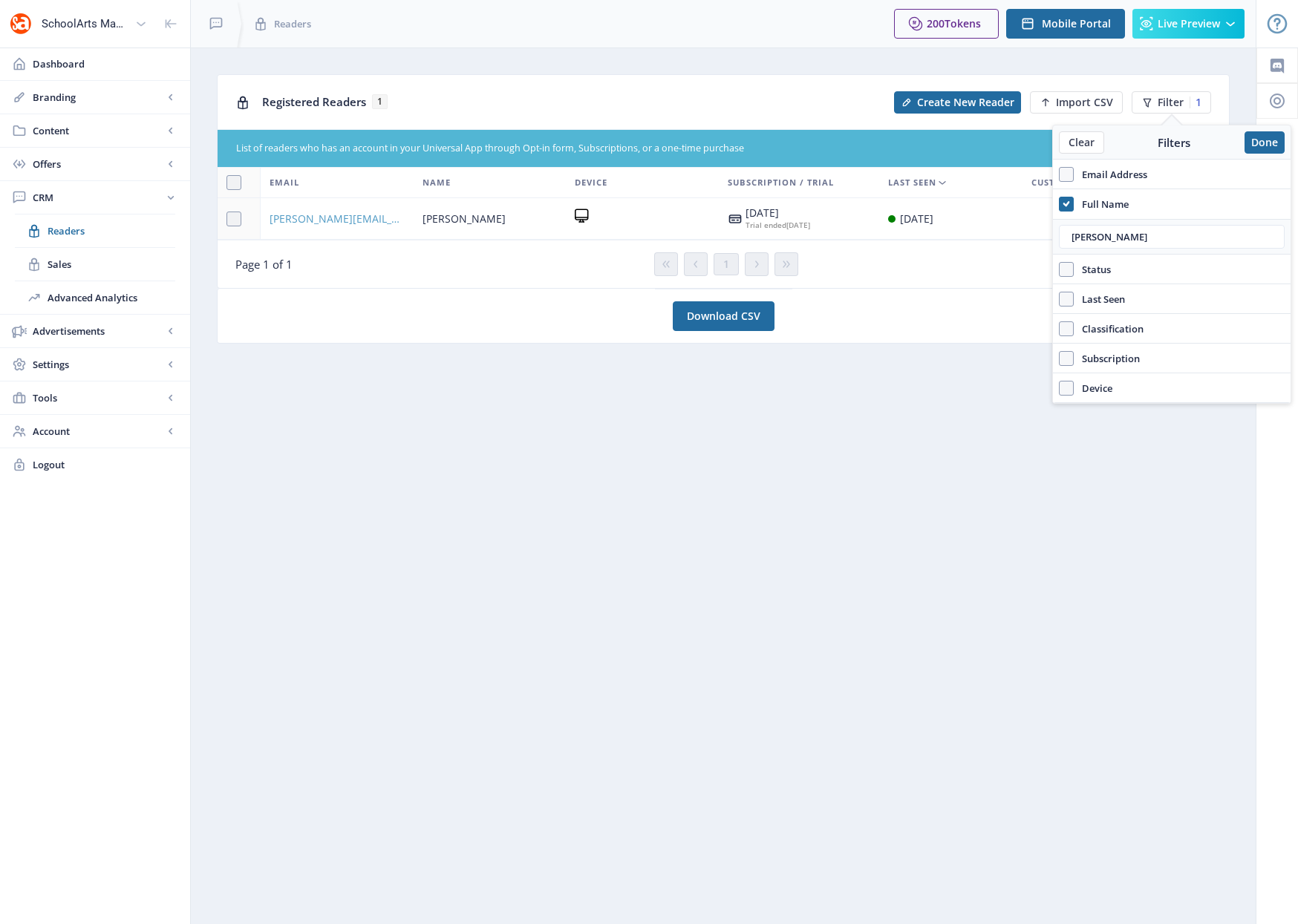
click at [332, 220] on span "amye.elbert@gmail.com" at bounding box center [337, 219] width 135 height 18
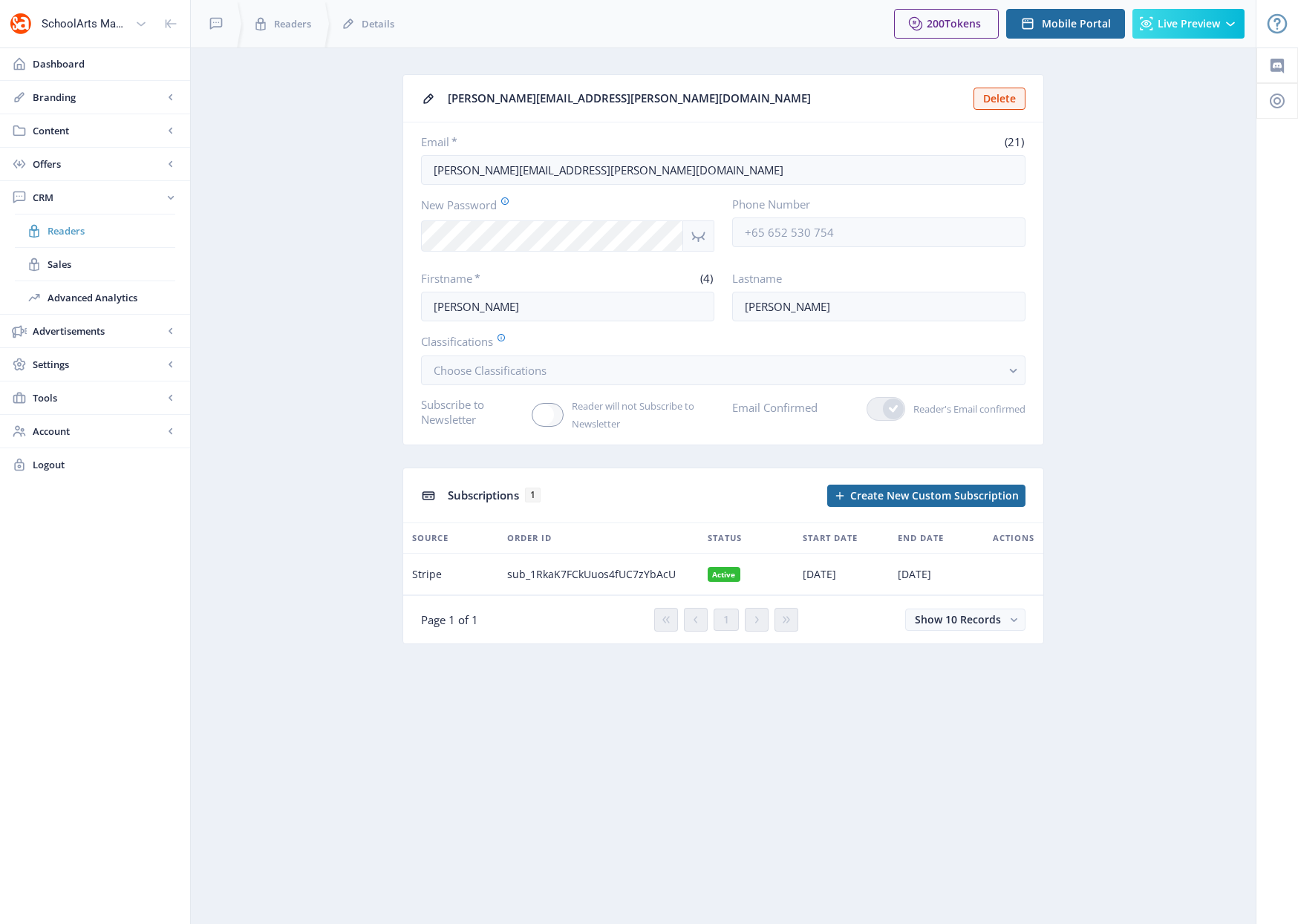
click at [67, 229] on span "Readers" at bounding box center [111, 231] width 128 height 15
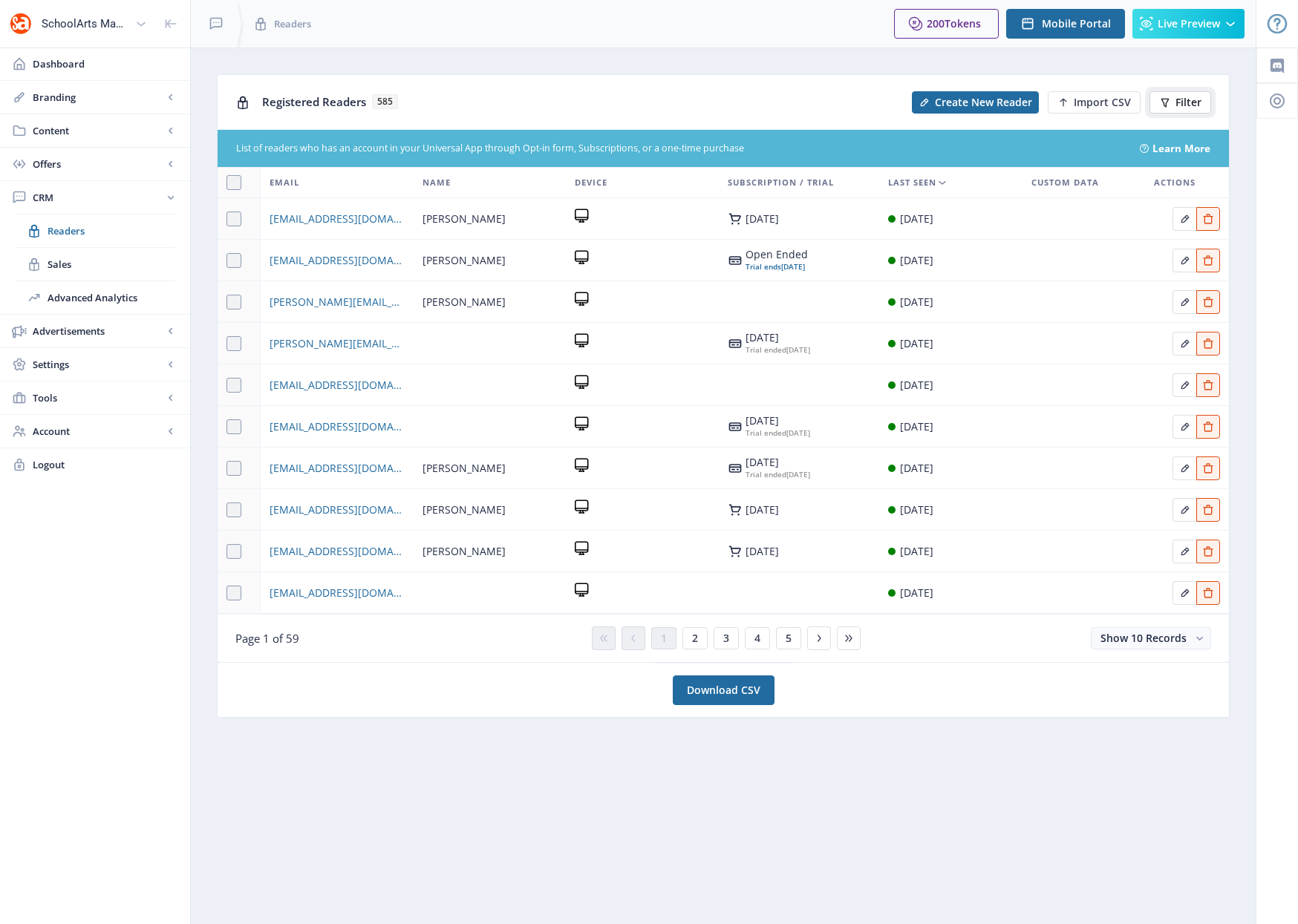
click at [1191, 104] on span "Filter" at bounding box center [1188, 103] width 26 height 12
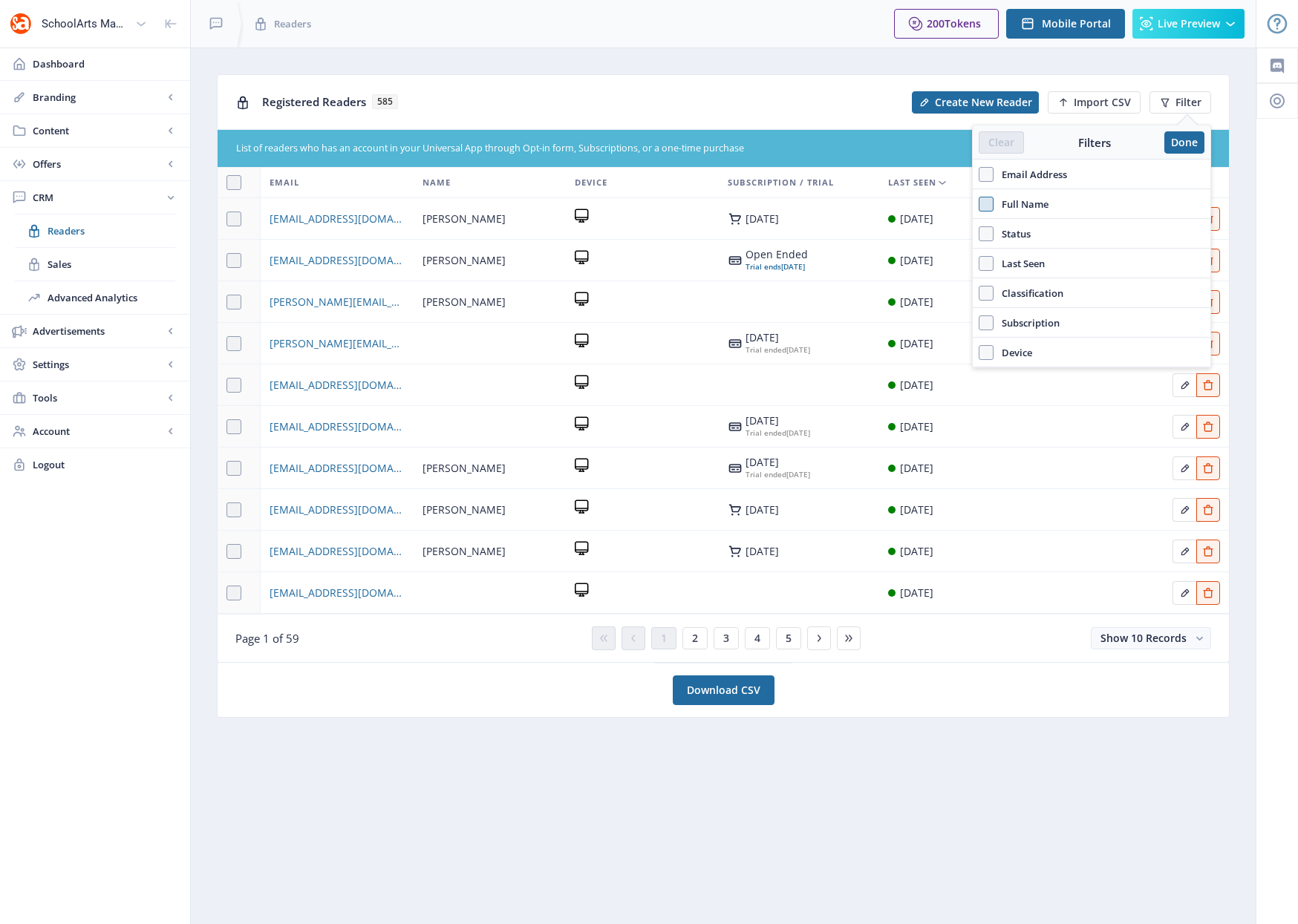
click at [982, 205] on span at bounding box center [986, 204] width 15 height 15
click at [979, 204] on input "Full Name" at bounding box center [979, 204] width 1 height 1
checkbox input "true"
click at [328, 224] on span "juliawade@davisart.com" at bounding box center [337, 219] width 135 height 18
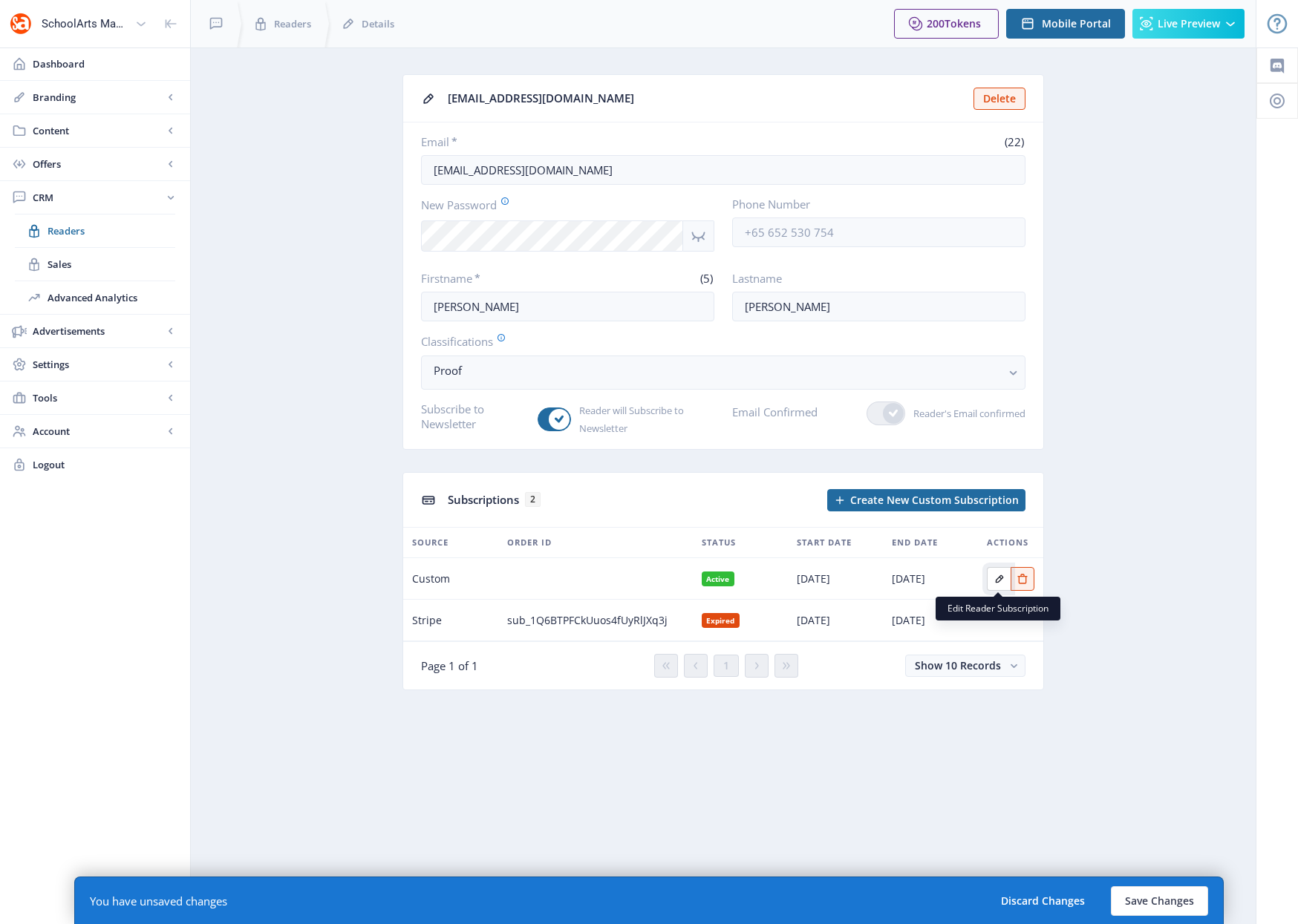
click at [999, 577] on icon "Edit page" at bounding box center [998, 578] width 8 height 8
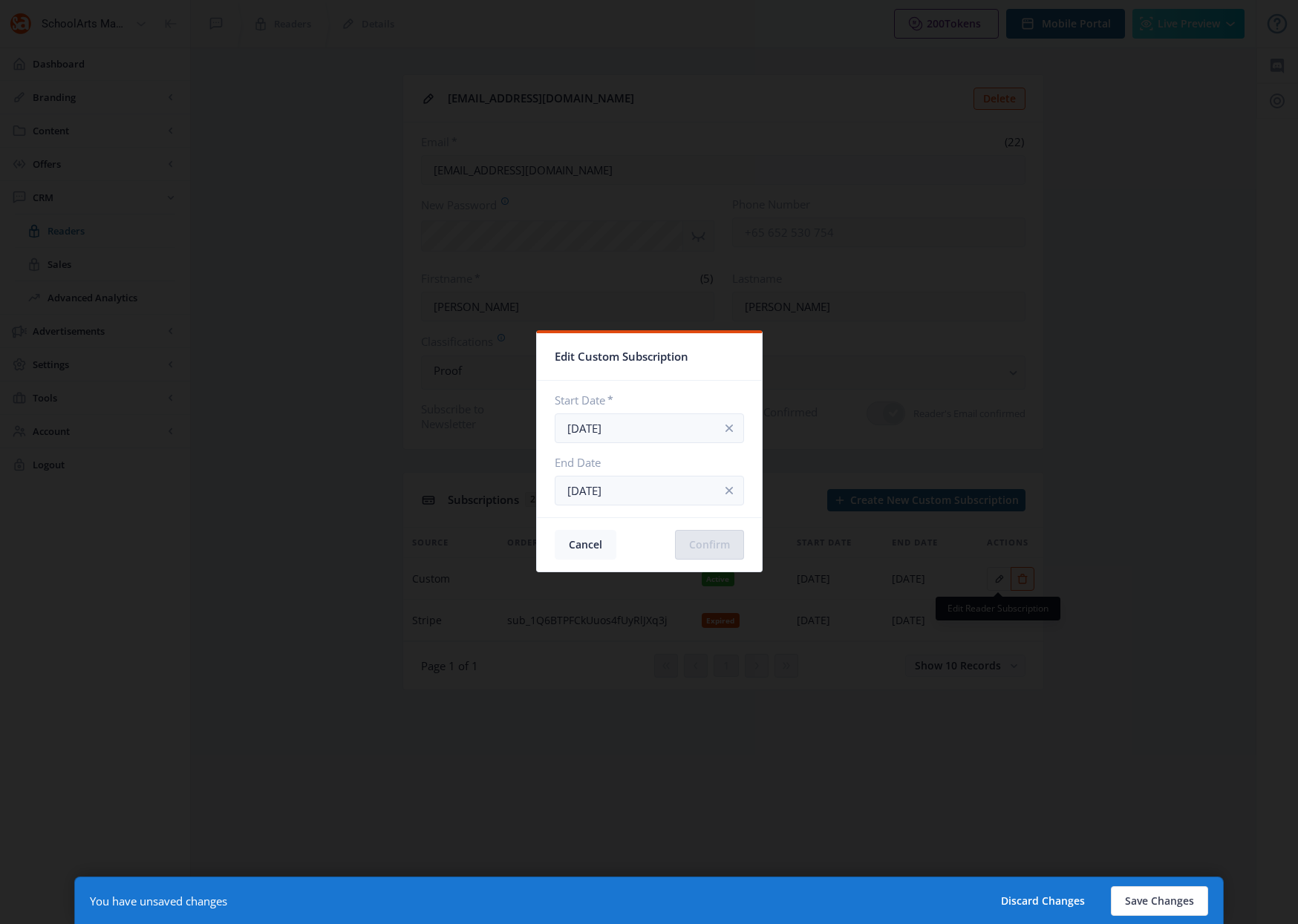
click at [603, 546] on button "Cancel" at bounding box center [585, 544] width 61 height 30
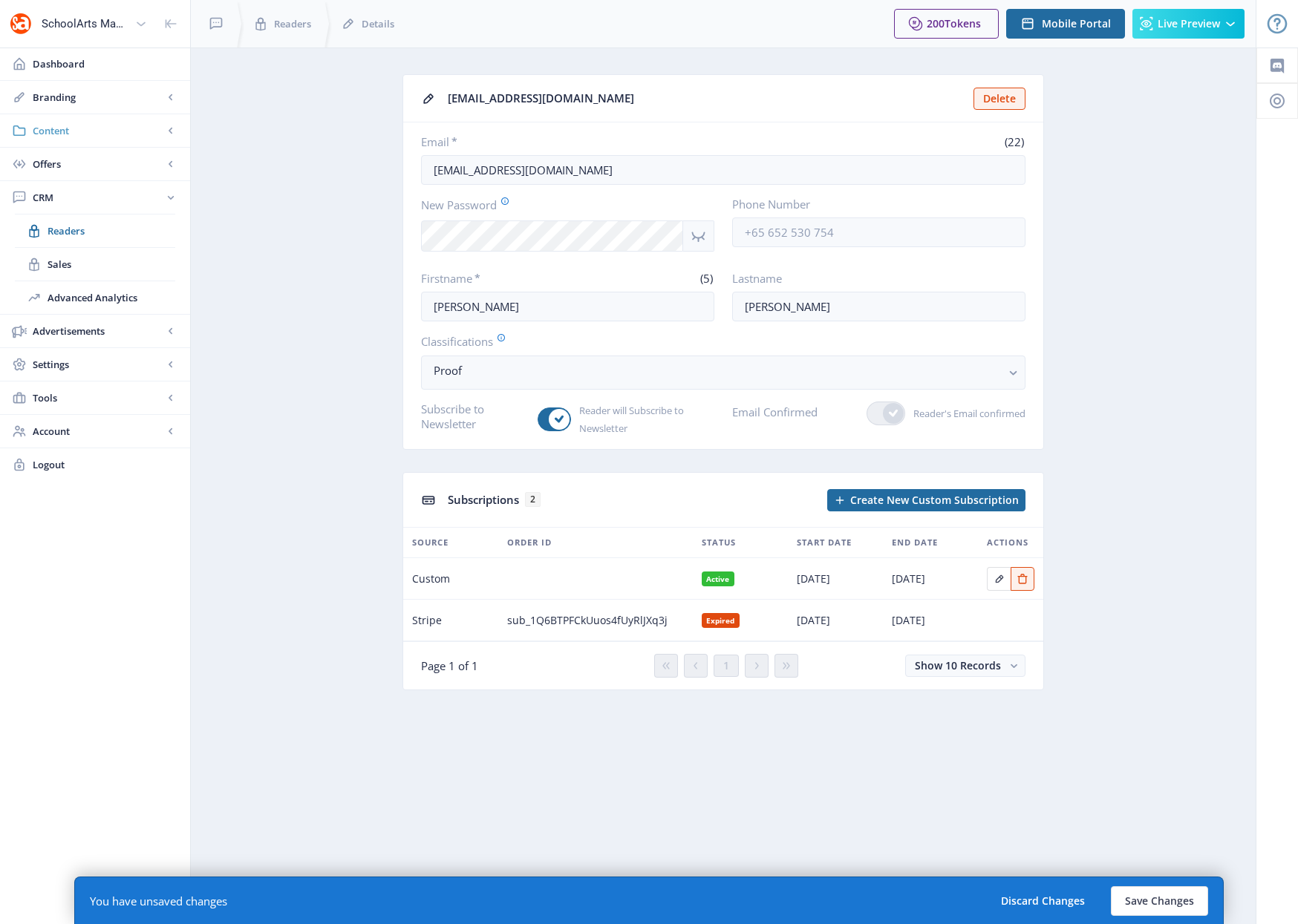
click at [58, 134] on span "Content" at bounding box center [98, 131] width 131 height 15
click at [76, 195] on span "Collections" at bounding box center [111, 198] width 128 height 15
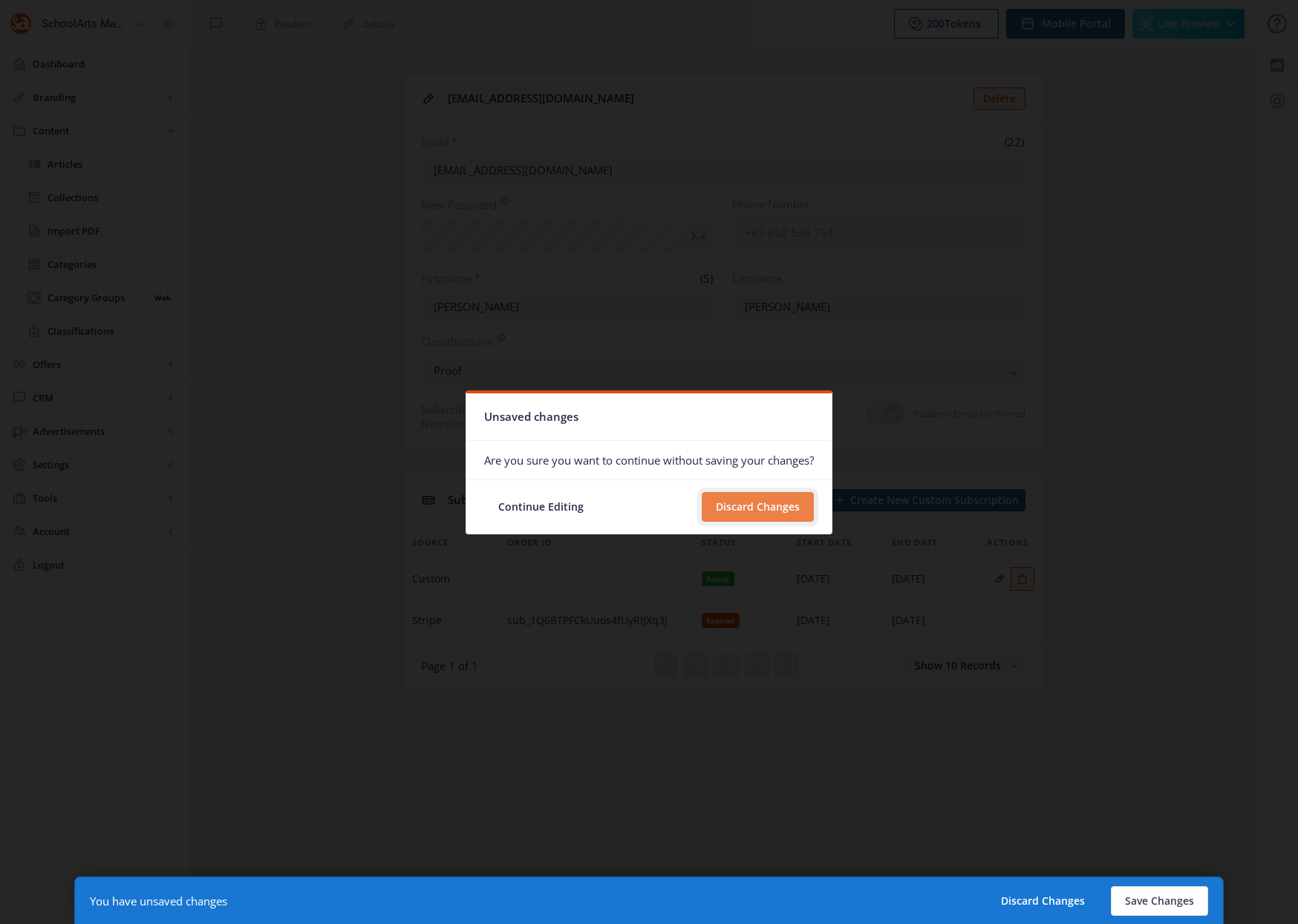
click at [751, 493] on button "Discard Changes" at bounding box center [758, 506] width 112 height 30
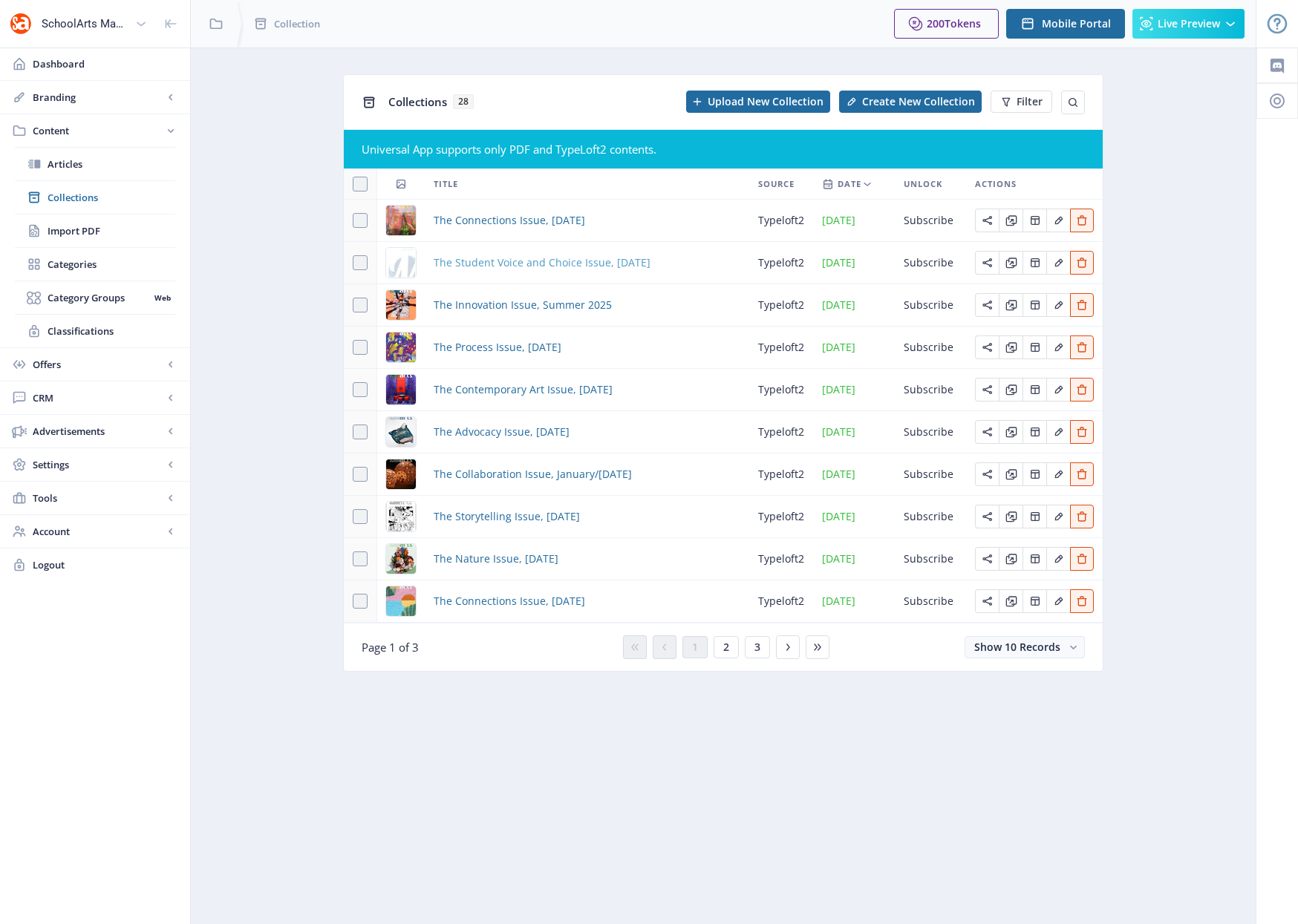
click at [559, 264] on span "The Student Voice and Choice Issue, [DATE]" at bounding box center [542, 263] width 216 height 18
click at [485, 263] on span "The Student Voice and Choice Issue, [DATE]" at bounding box center [542, 263] width 216 height 18
click at [501, 263] on span "The Student Voice and Choice Issue, [DATE]" at bounding box center [542, 263] width 216 height 18
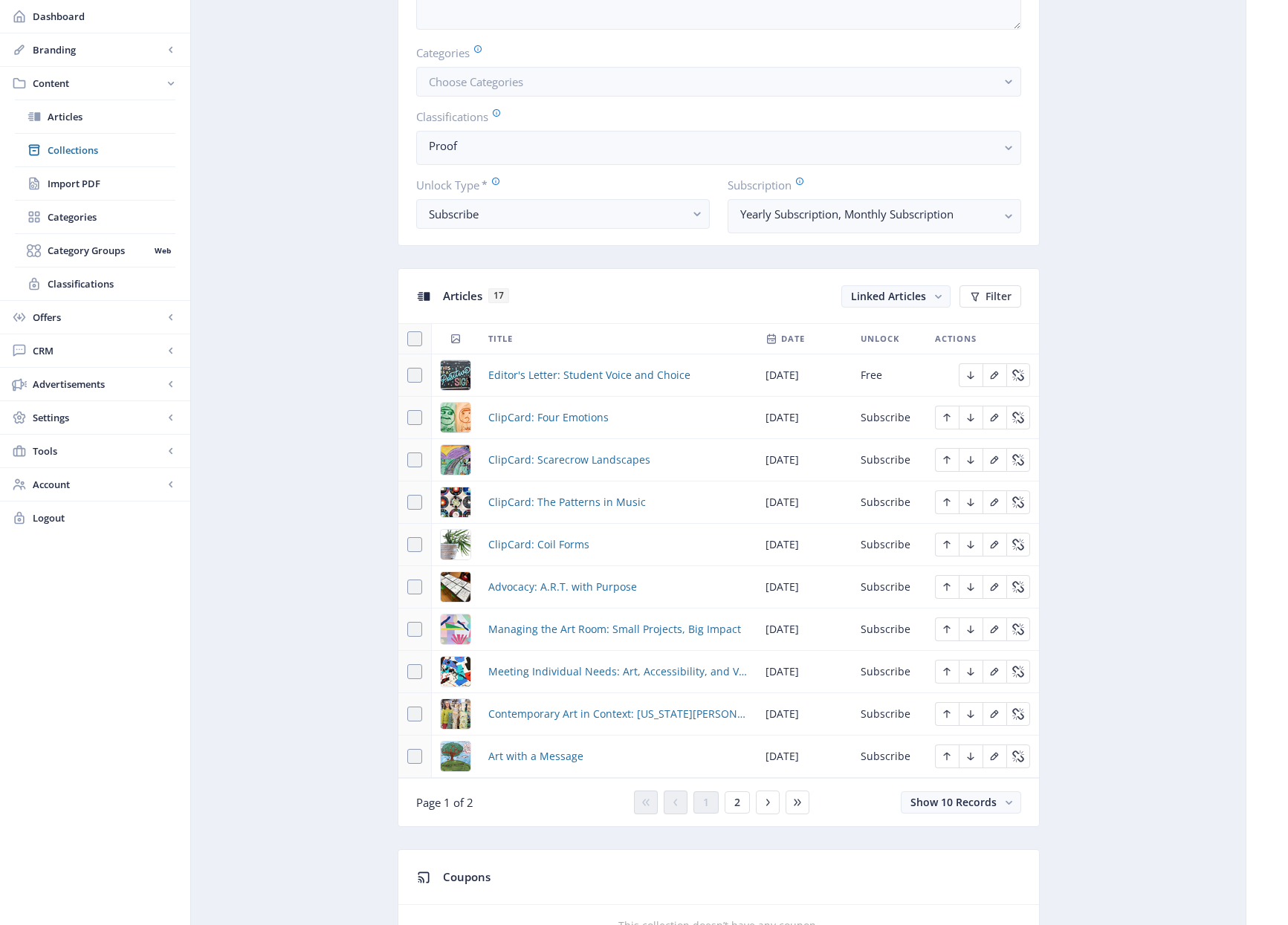
scroll to position [186, 0]
